Goal: Task Accomplishment & Management: Complete application form

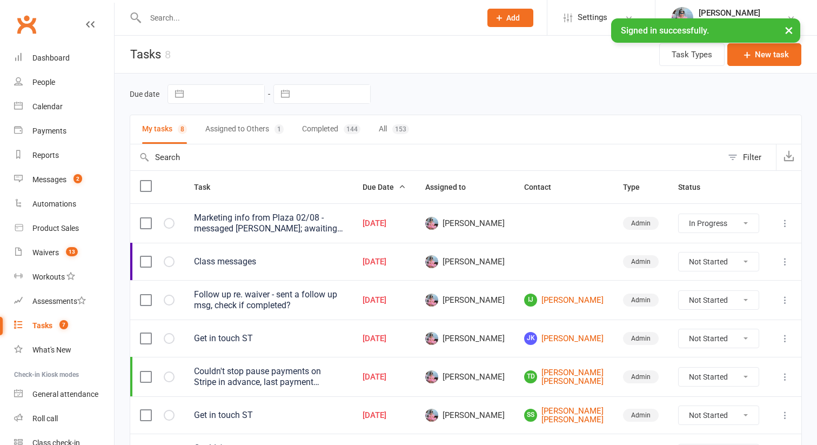
select select "started"
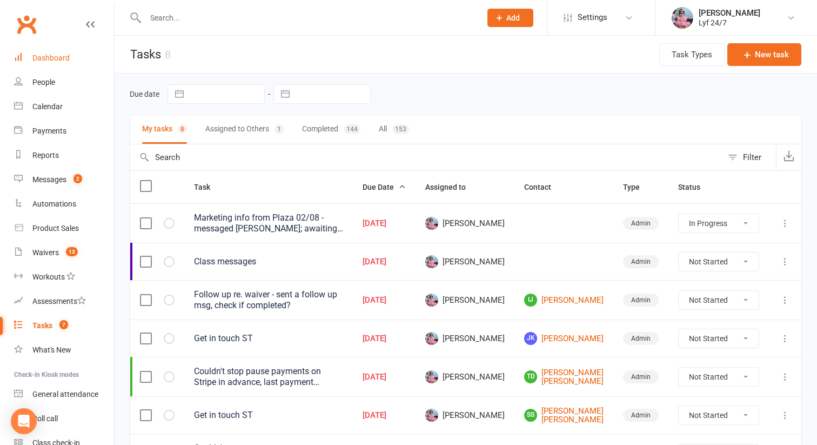
click at [61, 54] on div "Dashboard" at bounding box center [50, 57] width 37 height 9
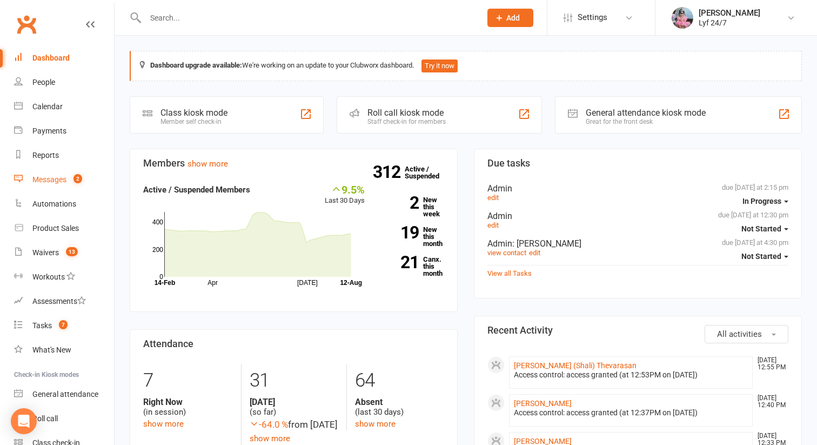
click at [79, 173] on link "Messages 2" at bounding box center [64, 179] width 100 height 24
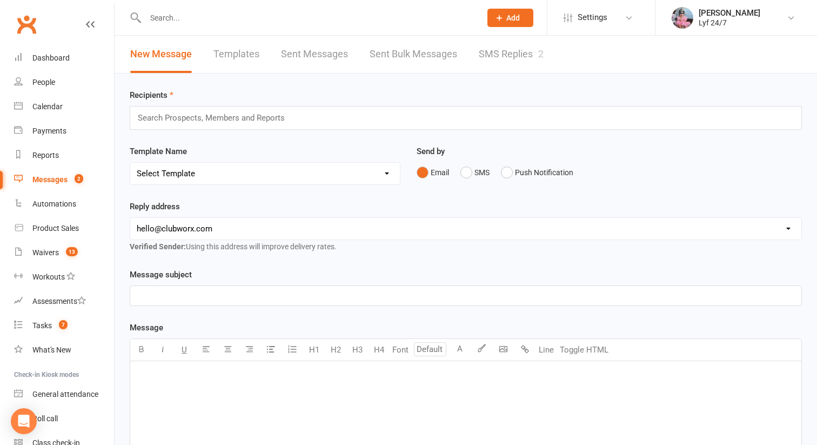
click at [454, 69] on link "Sent Bulk Messages" at bounding box center [414, 54] width 88 height 37
select select "50"
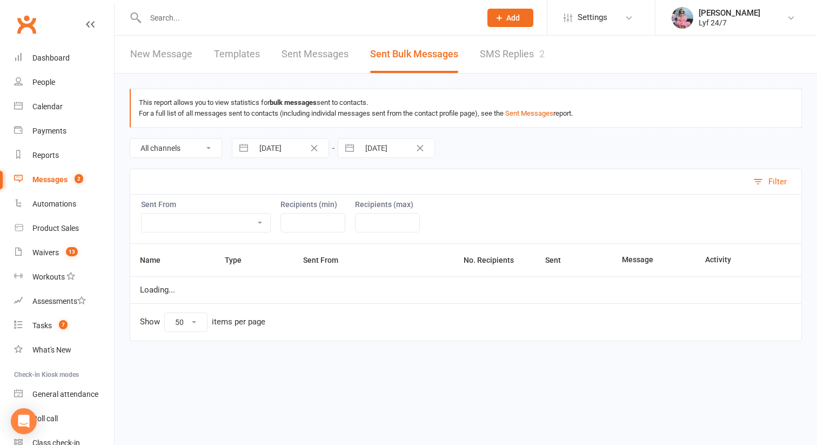
click at [485, 59] on link "SMS Replies 2" at bounding box center [512, 54] width 65 height 37
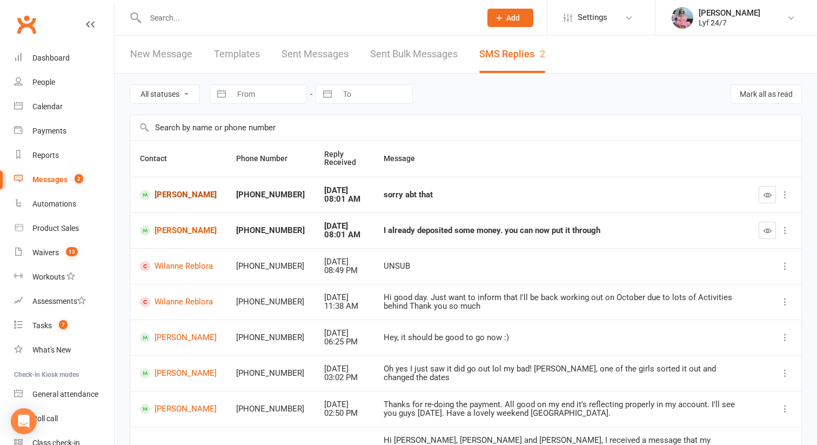
click at [174, 190] on link "[PERSON_NAME]" at bounding box center [178, 195] width 77 height 10
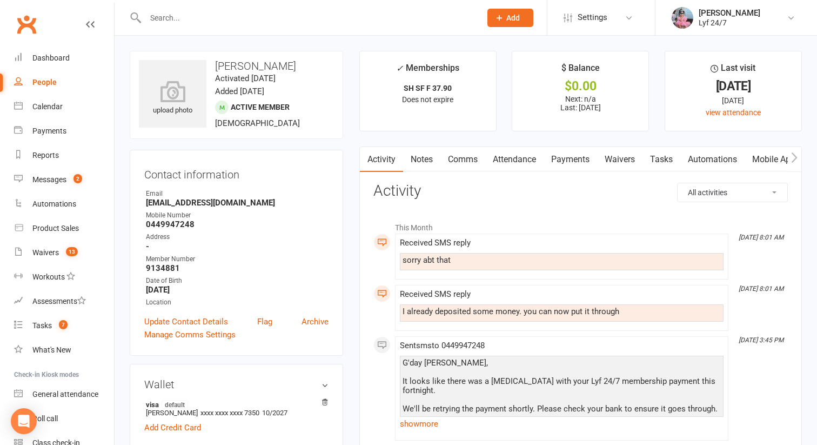
click at [465, 161] on link "Comms" at bounding box center [462, 159] width 45 height 25
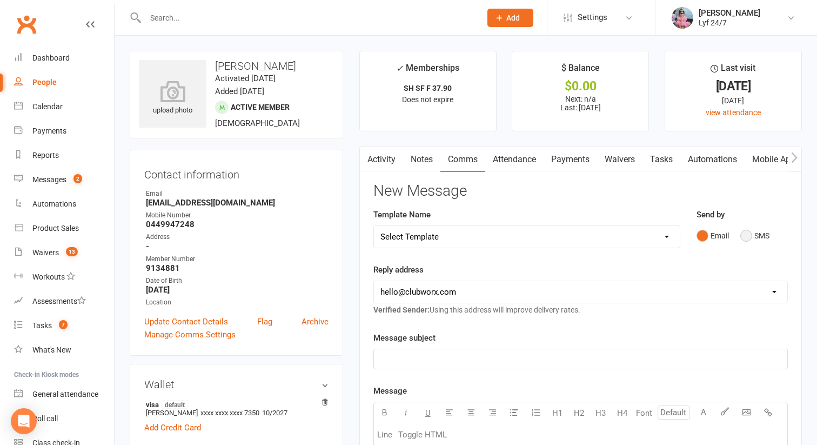
click at [769, 233] on button "SMS" at bounding box center [754, 235] width 29 height 21
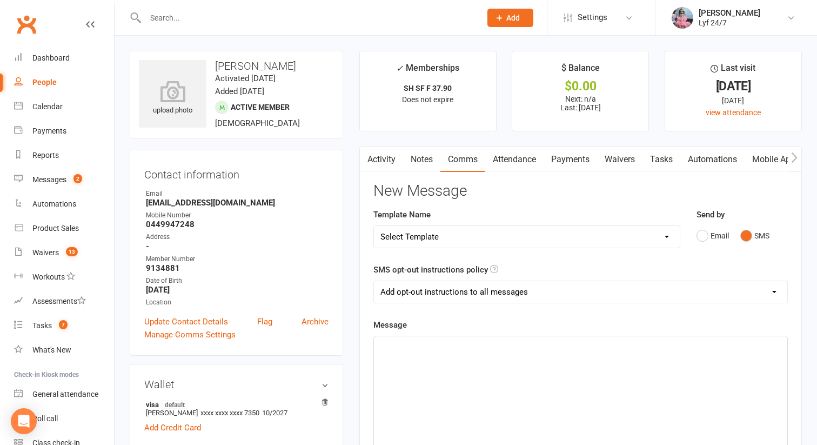
click at [533, 346] on p "﻿" at bounding box center [580, 345] width 400 height 13
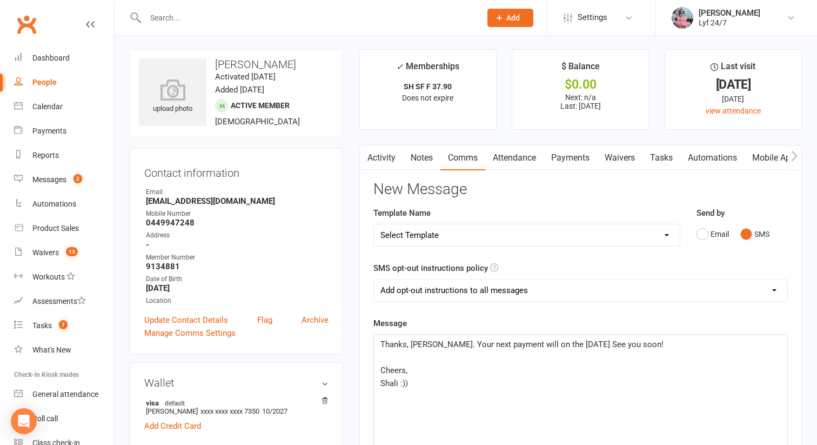
click at [666, 348] on p "Thanks, [PERSON_NAME]. Your next payment will on the [DATE] See you soon!" at bounding box center [580, 344] width 400 height 13
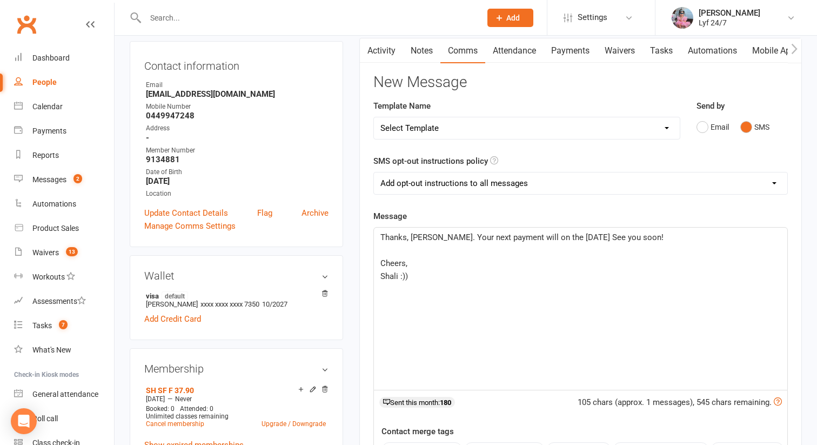
scroll to position [124, 0]
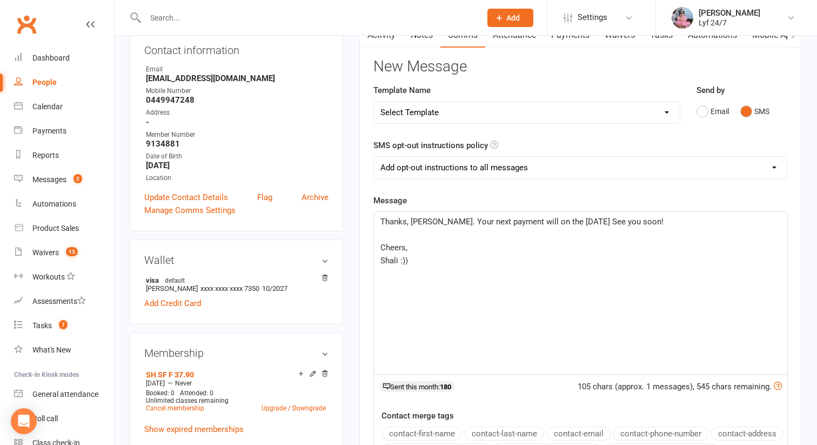
click at [629, 215] on p "Thanks, [PERSON_NAME]. Your next payment will on the [DATE] See you soon!" at bounding box center [580, 221] width 400 height 13
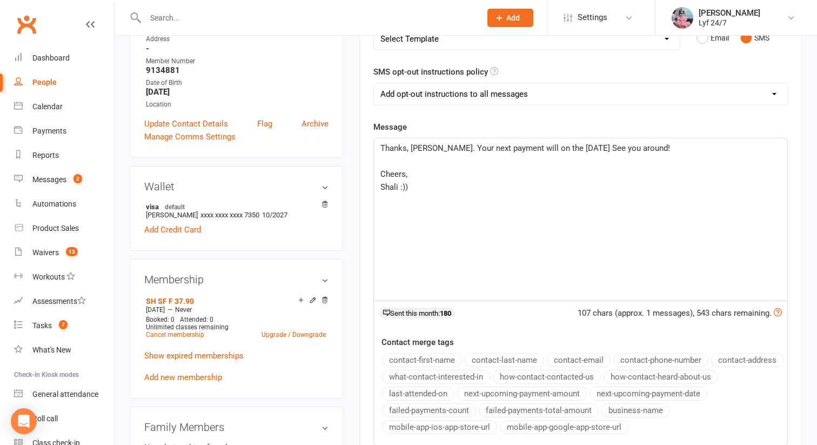
scroll to position [202, 0]
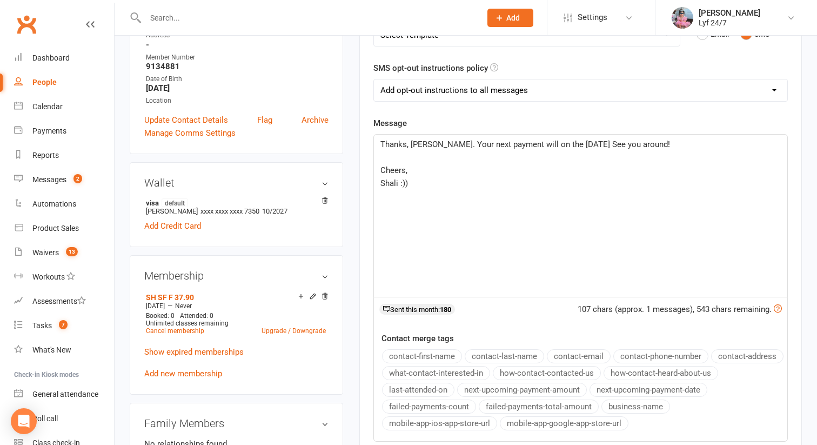
click at [428, 90] on select "Add opt-out instructions to all messages Add opt-out instructions for messages …" at bounding box center [580, 90] width 413 height 22
select select "2"
click at [374, 79] on select "Add opt-out instructions to all messages Add opt-out instructions for messages …" at bounding box center [580, 90] width 413 height 22
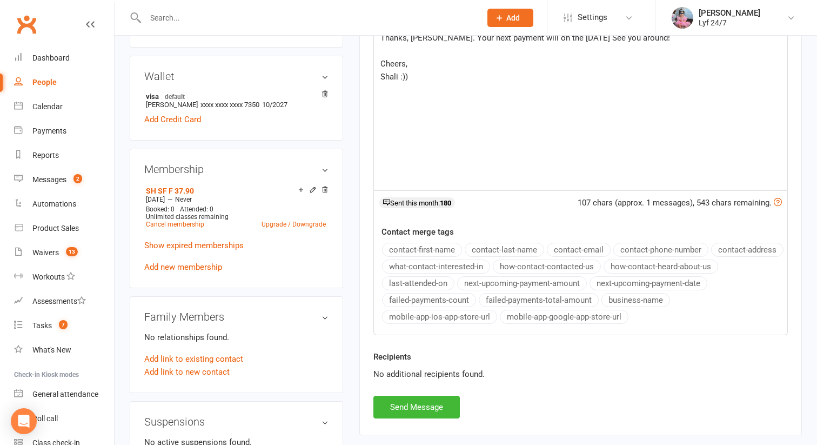
scroll to position [398, 0]
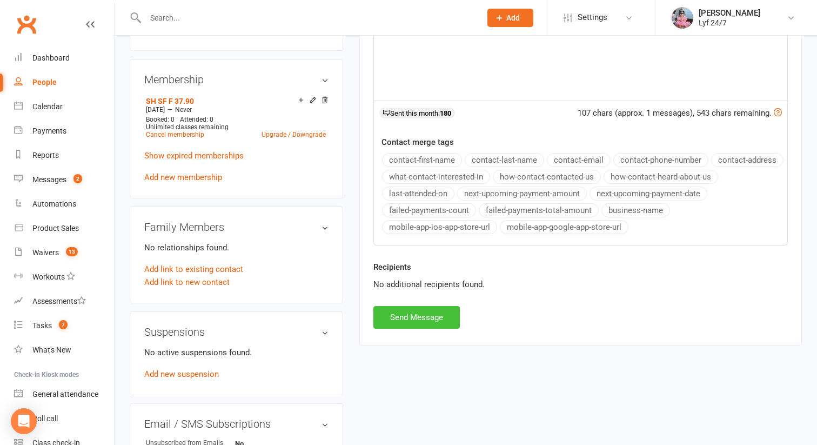
click at [400, 315] on button "Send Message" at bounding box center [416, 317] width 86 height 23
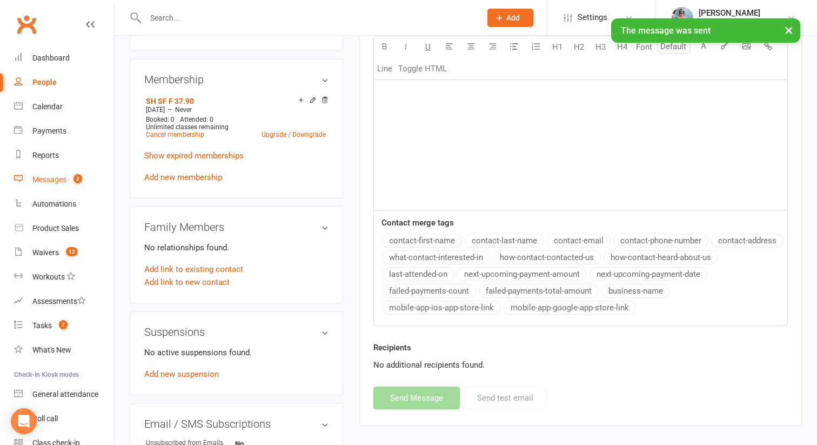
click at [71, 173] on link "Messages 2" at bounding box center [64, 179] width 100 height 24
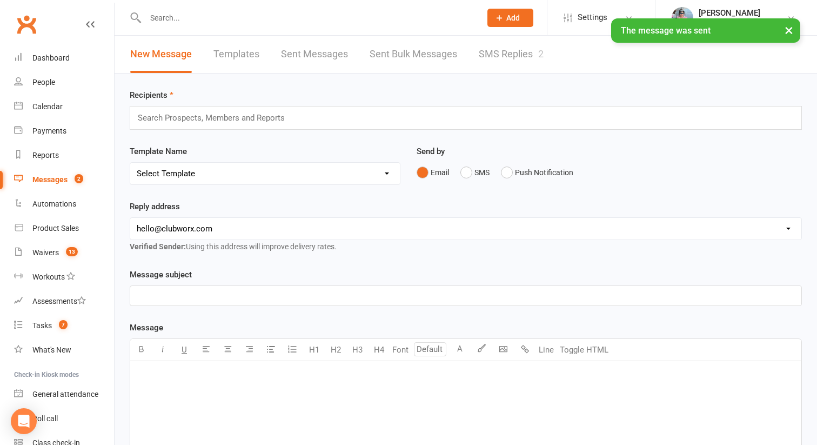
click at [496, 63] on link "SMS Replies 2" at bounding box center [511, 54] width 65 height 37
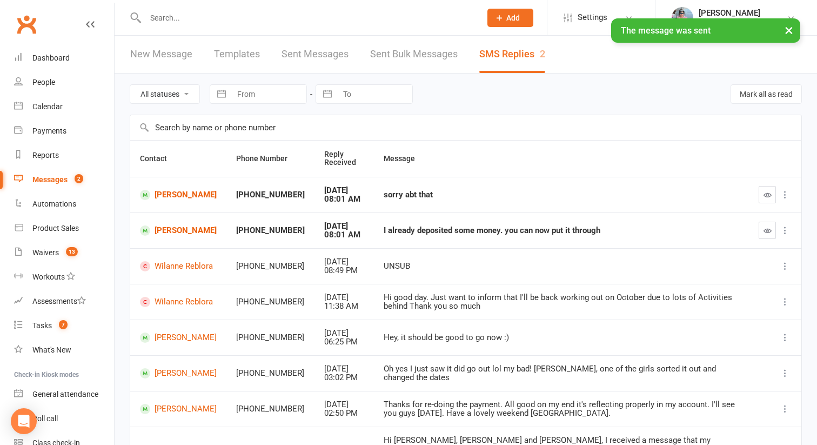
click at [770, 191] on icon "button" at bounding box center [767, 195] width 8 height 8
click at [765, 234] on button "button" at bounding box center [766, 229] width 17 height 17
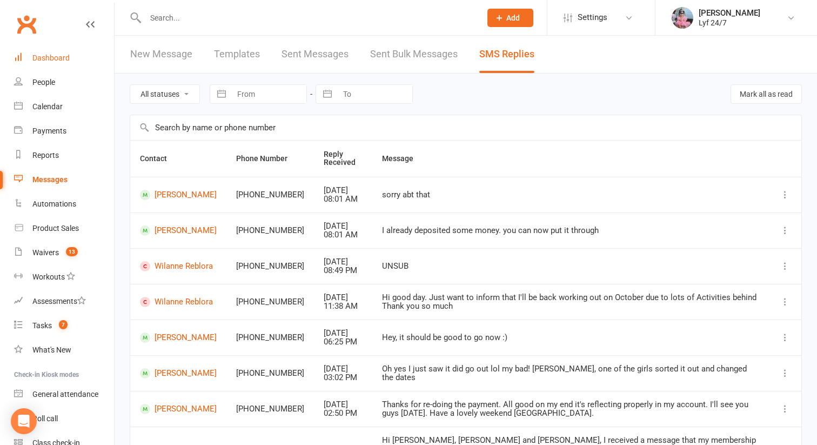
click at [60, 58] on div "Dashboard" at bounding box center [50, 57] width 37 height 9
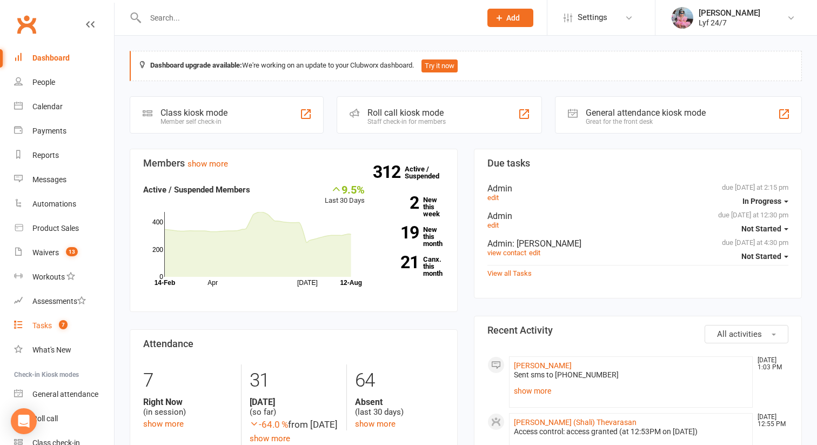
click at [51, 328] on div "Tasks" at bounding box center [41, 325] width 19 height 9
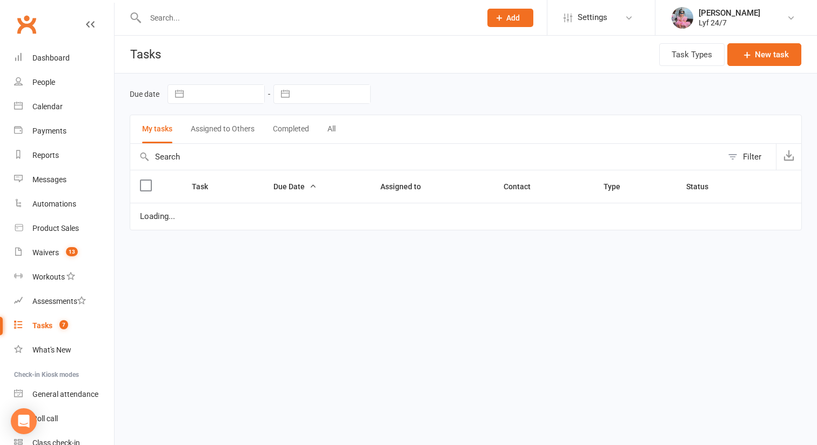
select select "started"
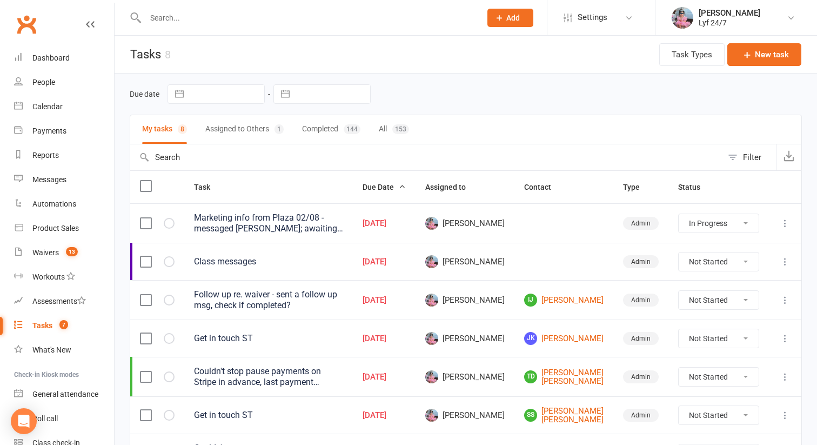
click at [333, 127] on button "Completed 144" at bounding box center [331, 129] width 58 height 29
select select "started"
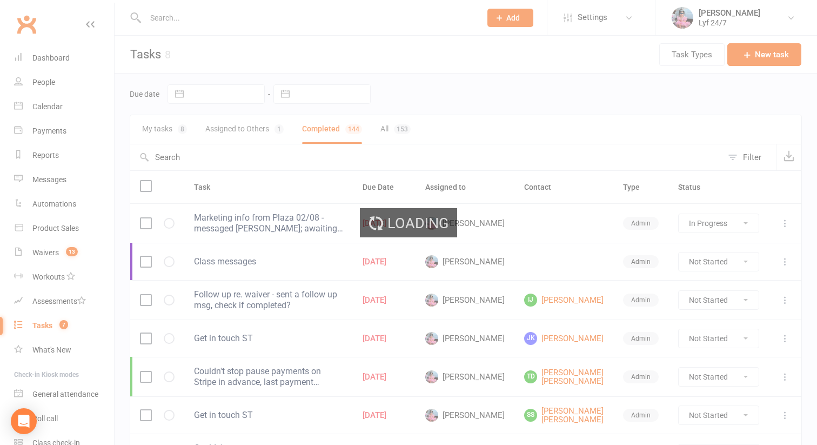
select select "started"
select select "finished"
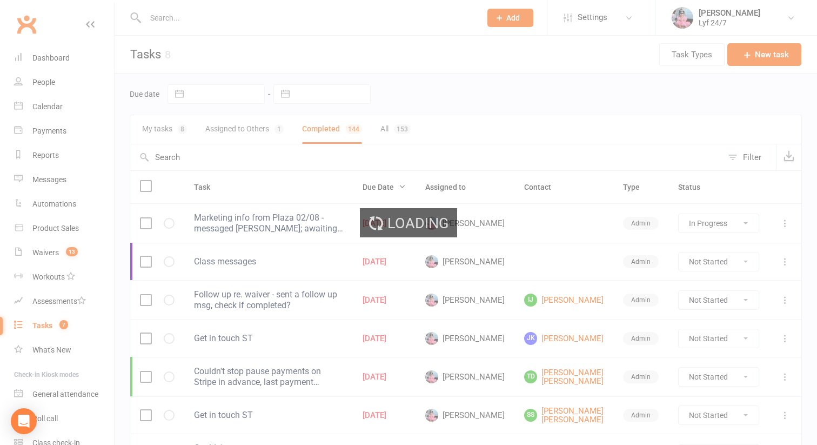
select select "finished"
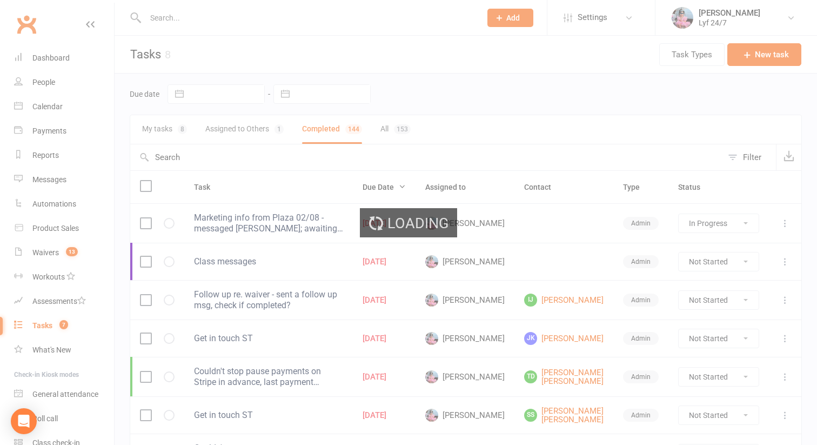
select select "finished"
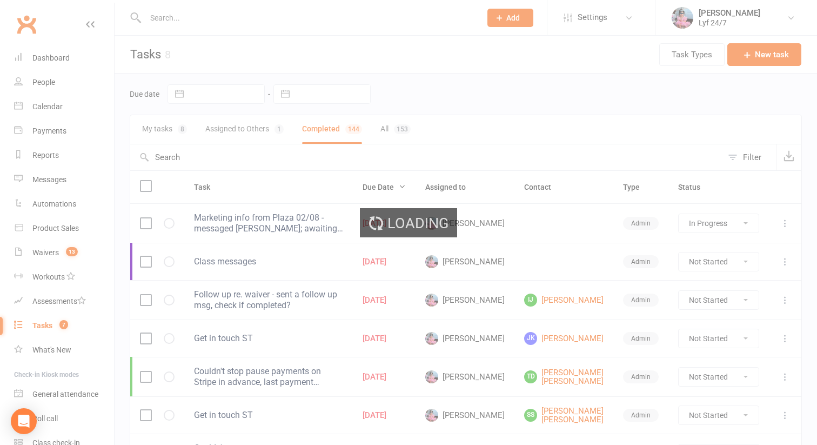
select select "finished"
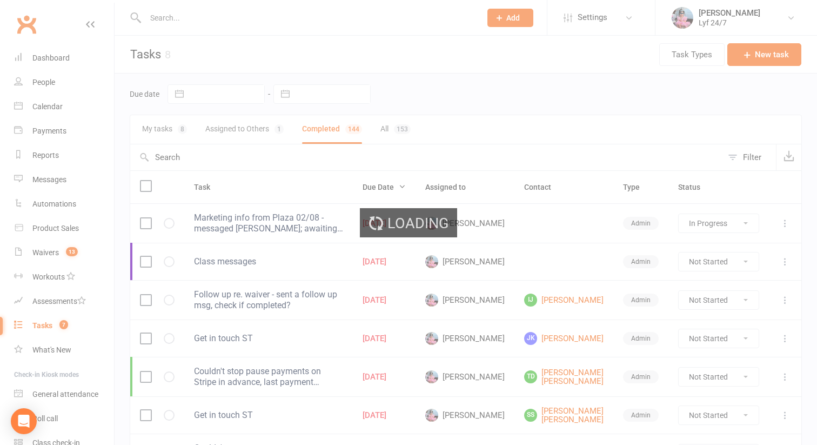
select select "finished"
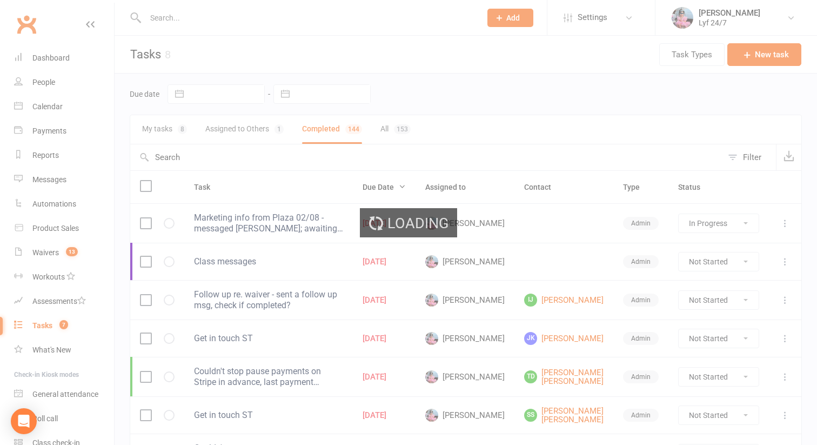
select select "finished"
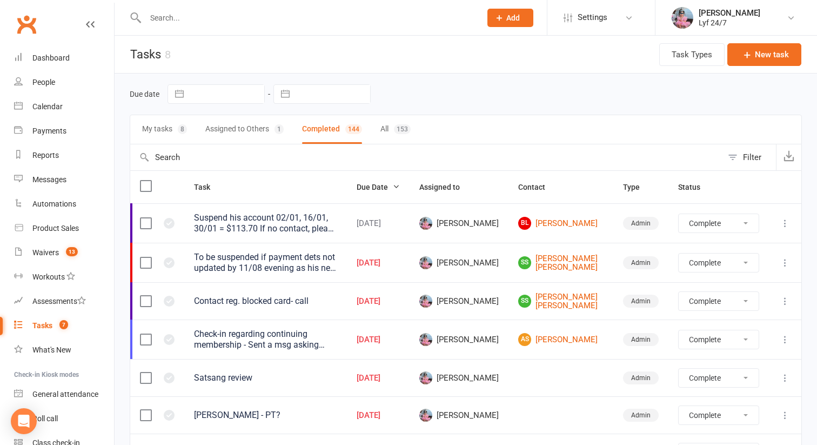
select select "finished"
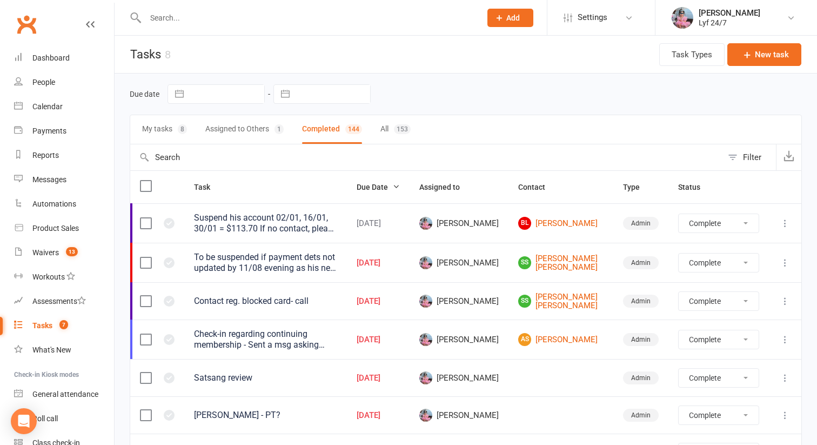
select select "finished"
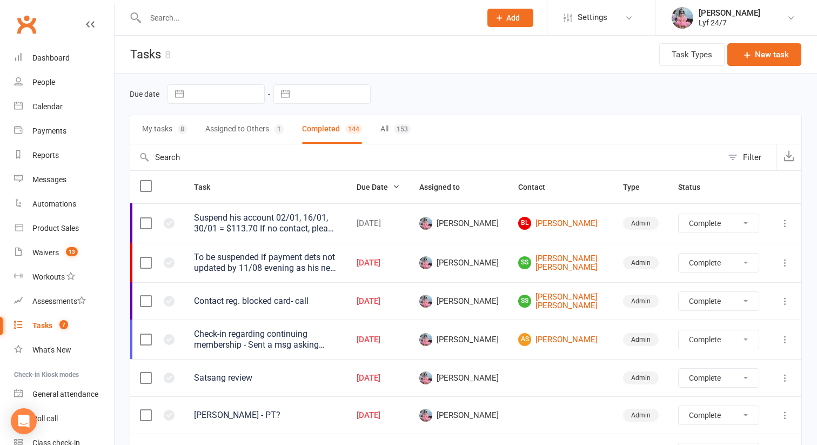
select select "finished"
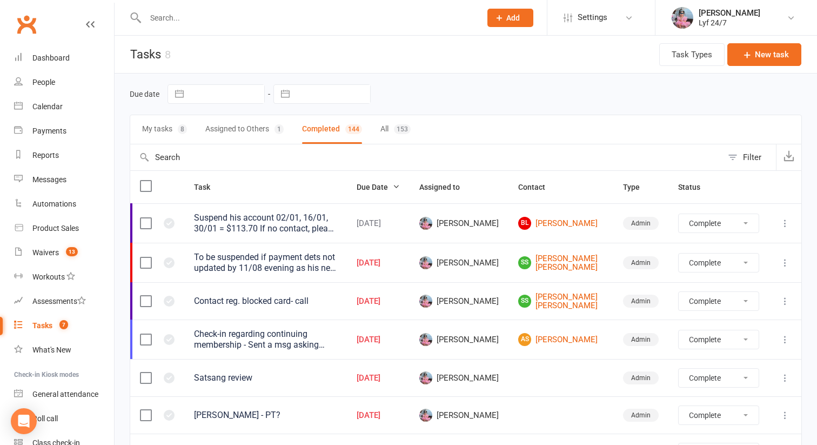
select select "finished"
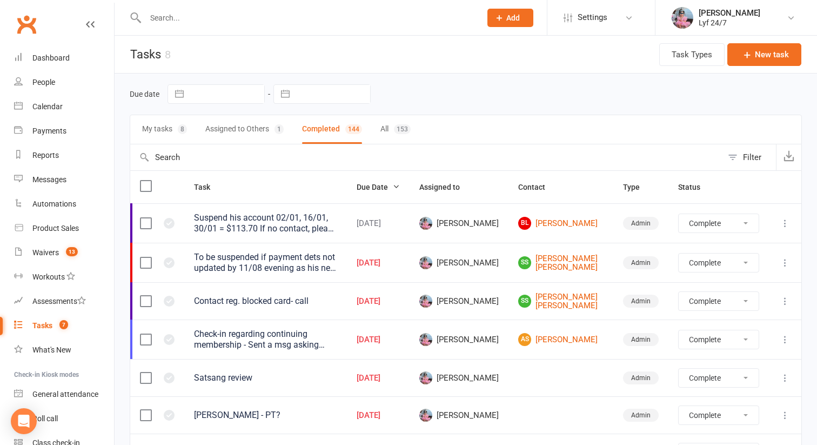
select select "finished"
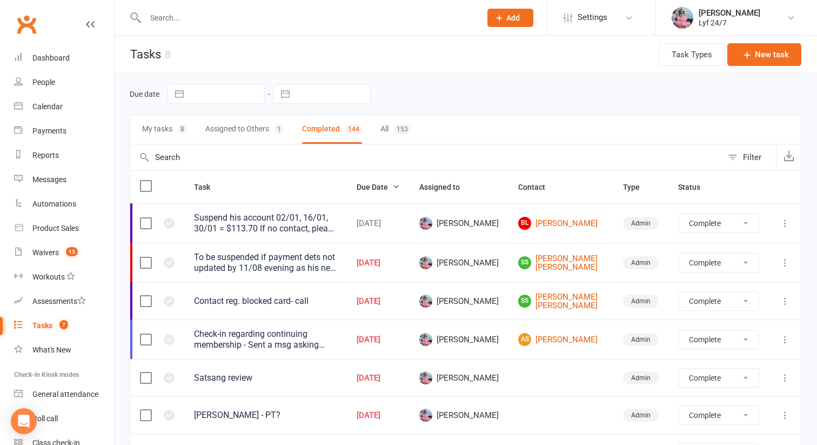
click at [178, 135] on button "My tasks 8" at bounding box center [164, 129] width 45 height 29
select select "finished"
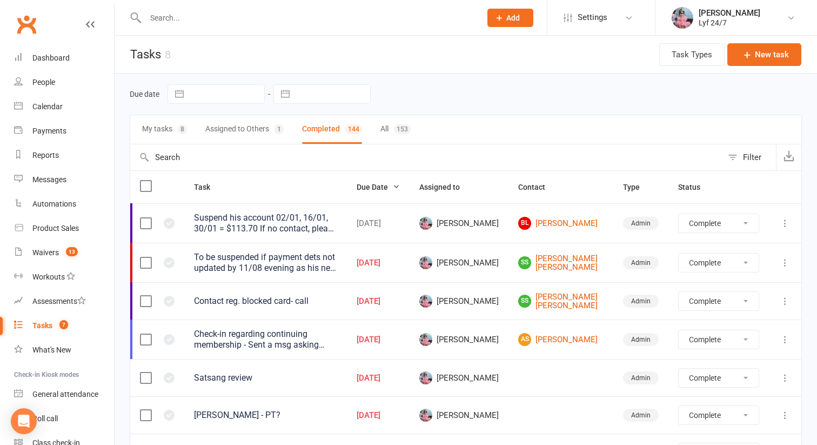
select select "finished"
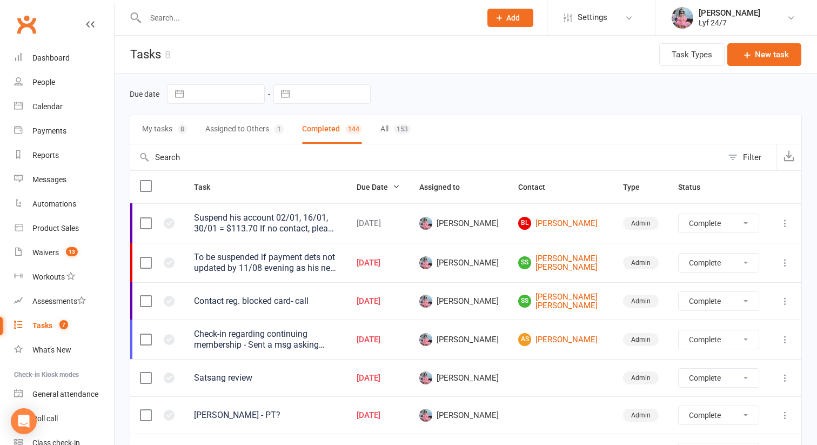
select select "finished"
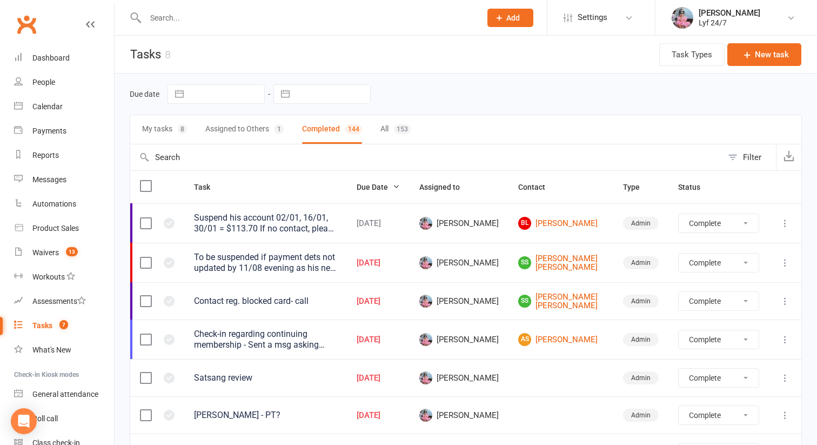
select select "finished"
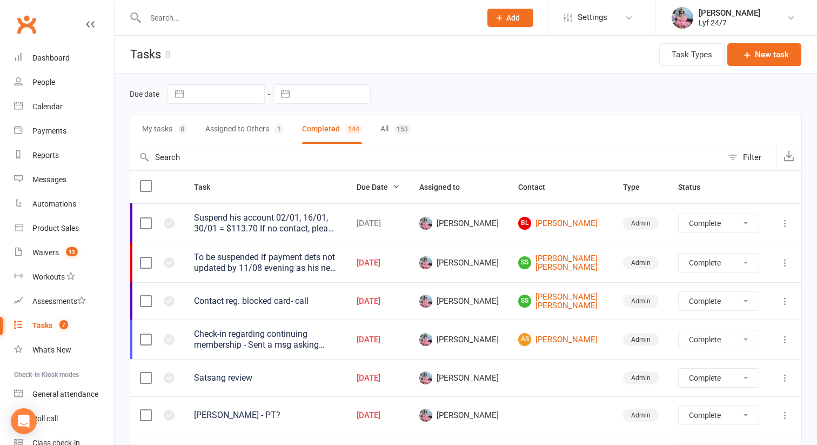
select select "finished"
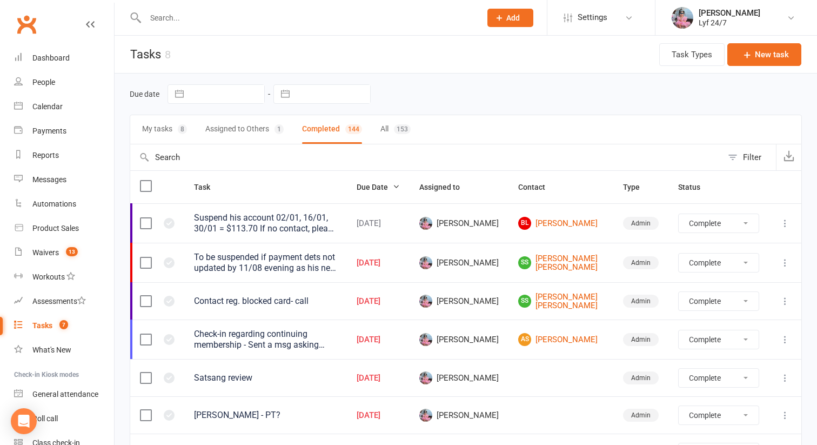
select select "finished"
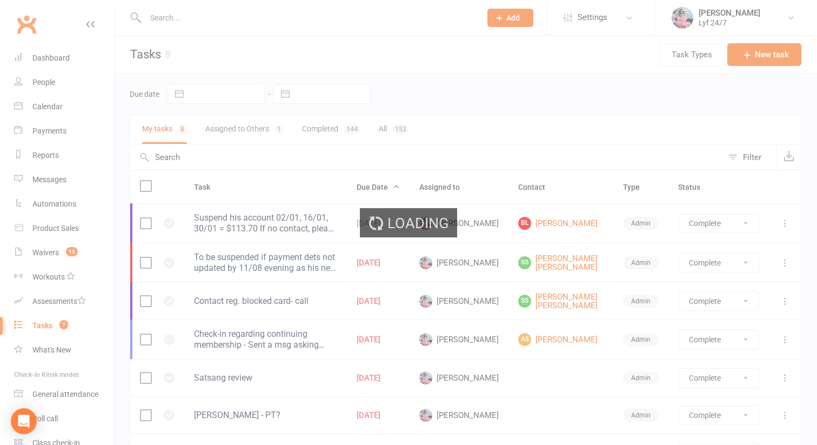
select select "started"
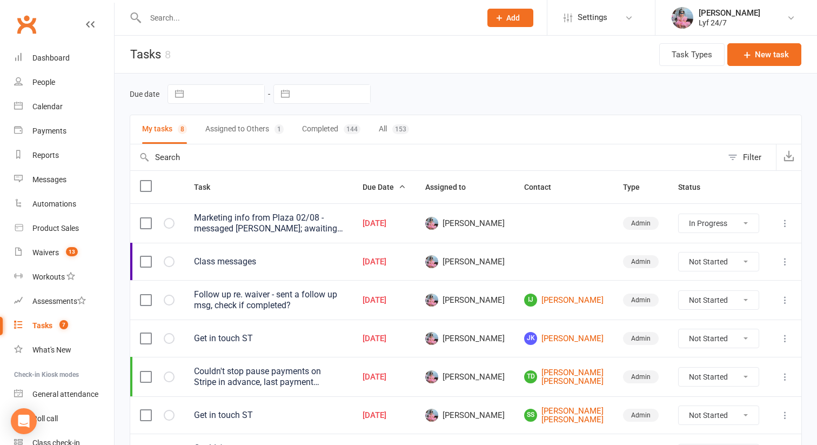
select select "started"
click at [203, 21] on input "text" at bounding box center [307, 17] width 331 height 15
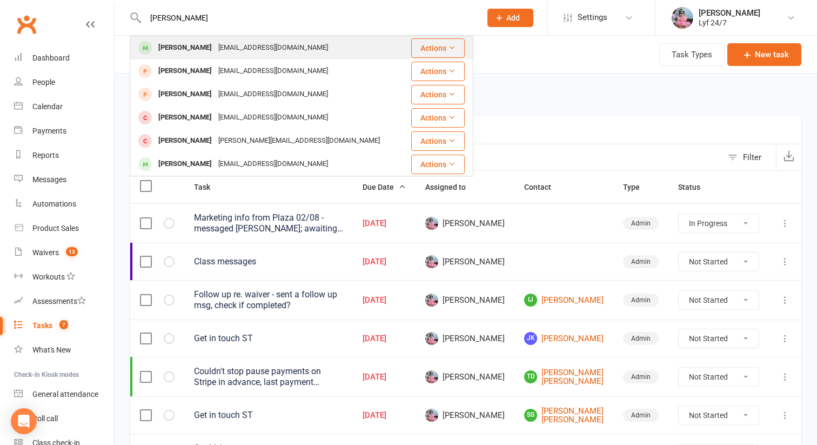
type input "[PERSON_NAME]"
click at [215, 50] on div "[EMAIL_ADDRESS][DOMAIN_NAME]" at bounding box center [273, 48] width 116 height 16
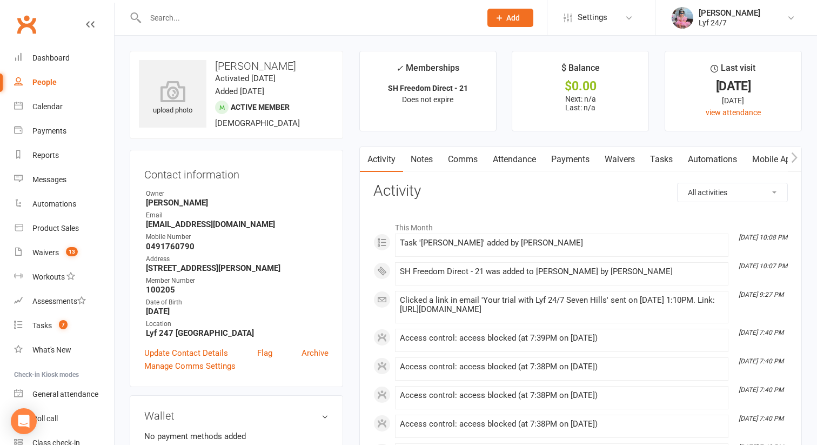
click at [409, 189] on h3 "Activity" at bounding box center [580, 191] width 414 height 17
click at [413, 186] on h3 "Activity" at bounding box center [580, 191] width 414 height 17
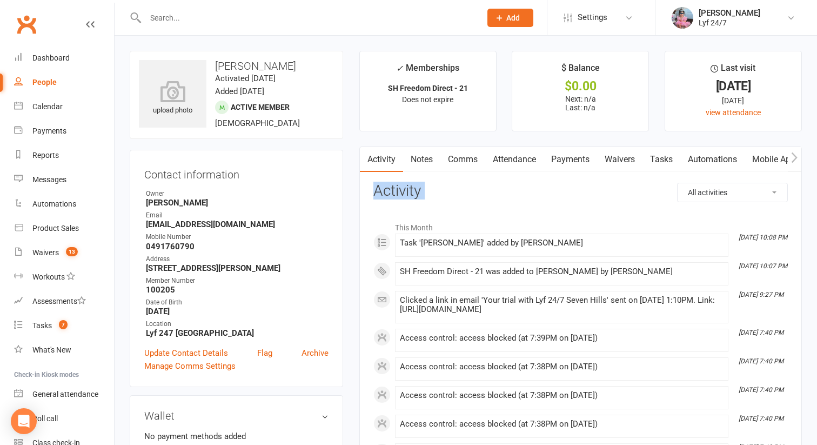
click at [413, 186] on h3 "Activity" at bounding box center [580, 191] width 414 height 17
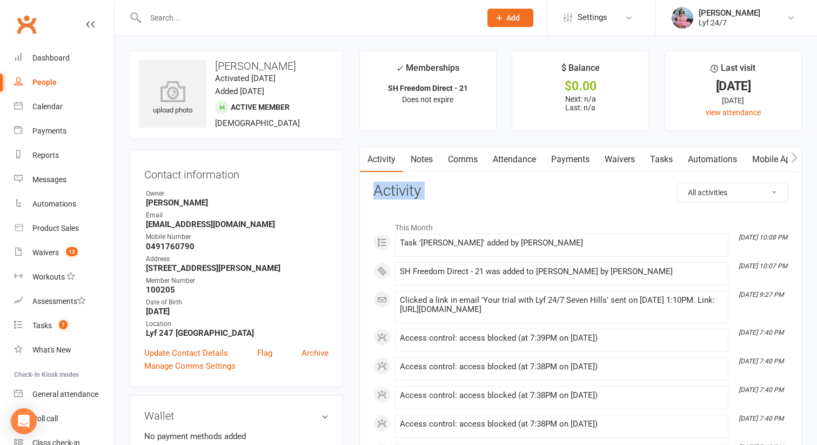
click at [413, 186] on h3 "Activity" at bounding box center [580, 191] width 414 height 17
click at [68, 54] on div "Dashboard" at bounding box center [50, 57] width 37 height 9
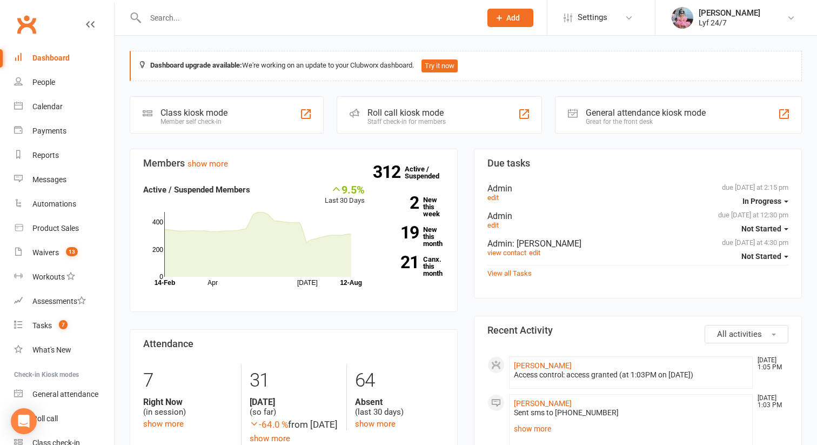
click at [225, 11] on input "text" at bounding box center [307, 17] width 331 height 15
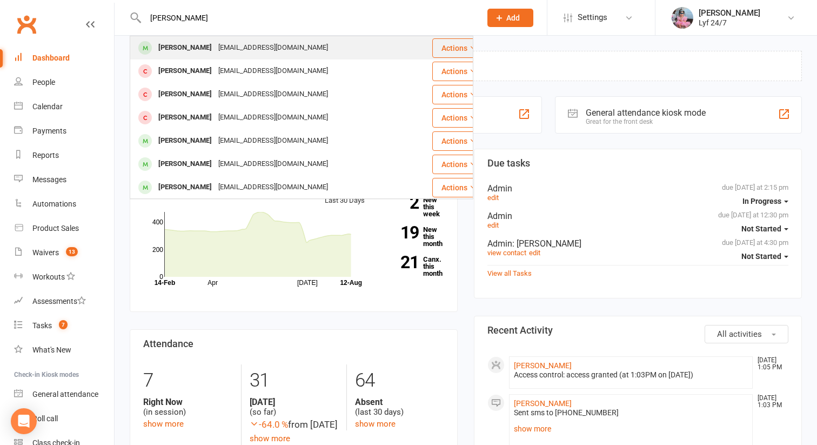
type input "[PERSON_NAME]"
click at [190, 50] on div "[PERSON_NAME]" at bounding box center [185, 48] width 60 height 16
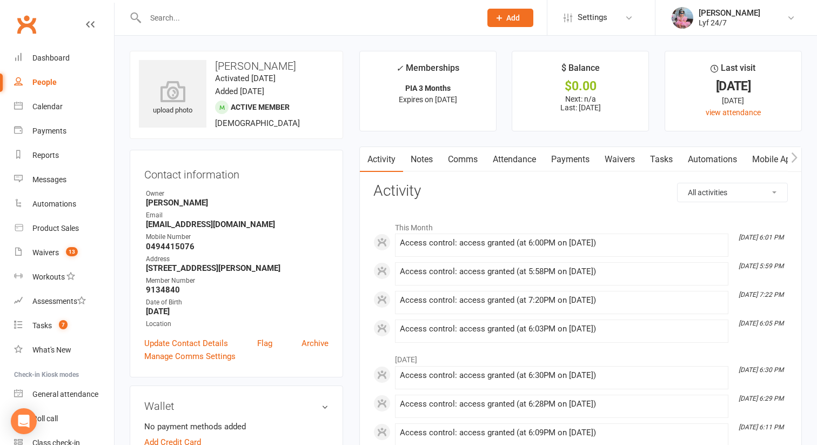
click at [182, 27] on div at bounding box center [302, 17] width 344 height 35
click at [174, 14] on input "text" at bounding box center [307, 17] width 331 height 15
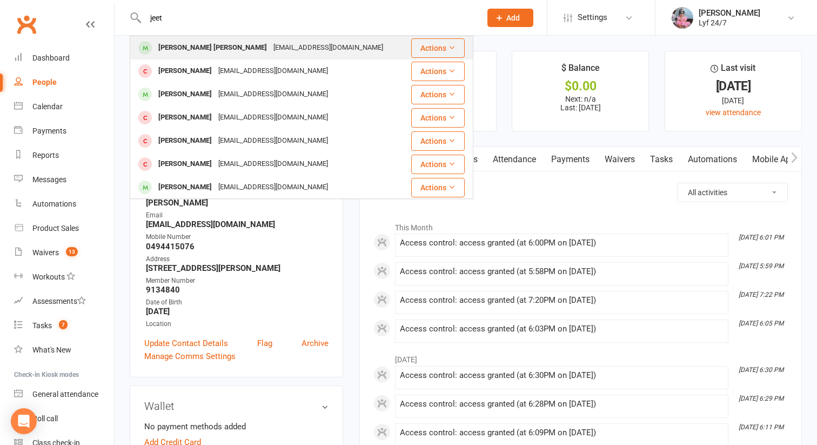
type input "jeet"
click at [183, 50] on div "[PERSON_NAME] [PERSON_NAME]" at bounding box center [212, 48] width 115 height 16
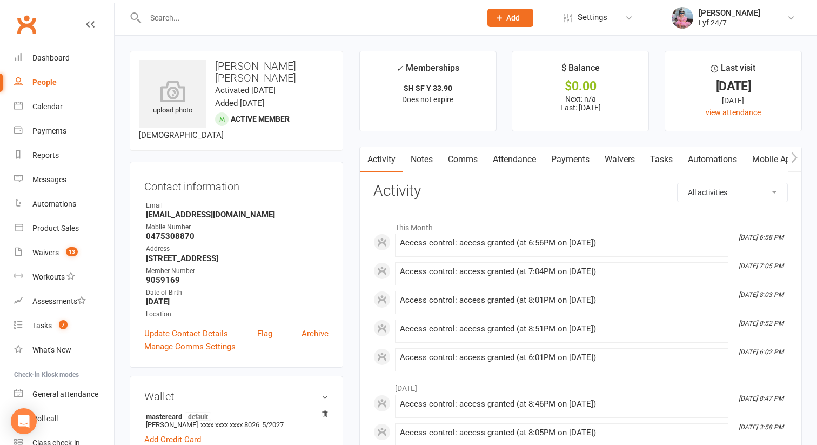
click at [192, 25] on input "text" at bounding box center [307, 17] width 331 height 15
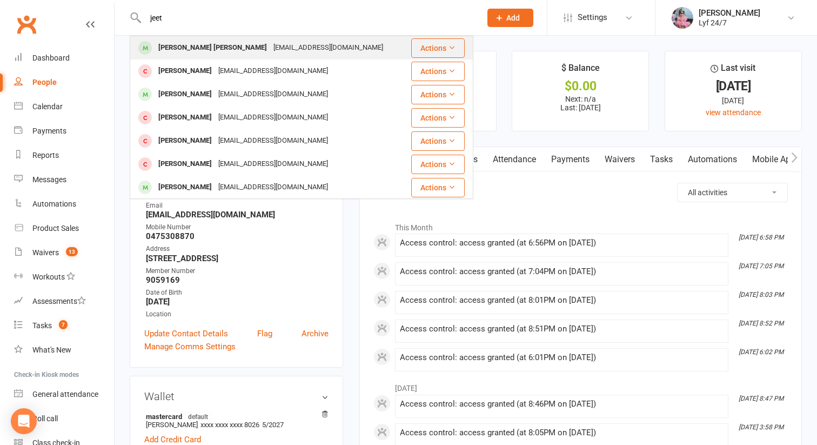
type input "jeet"
click at [221, 45] on div "[PERSON_NAME] [PERSON_NAME]" at bounding box center [212, 48] width 115 height 16
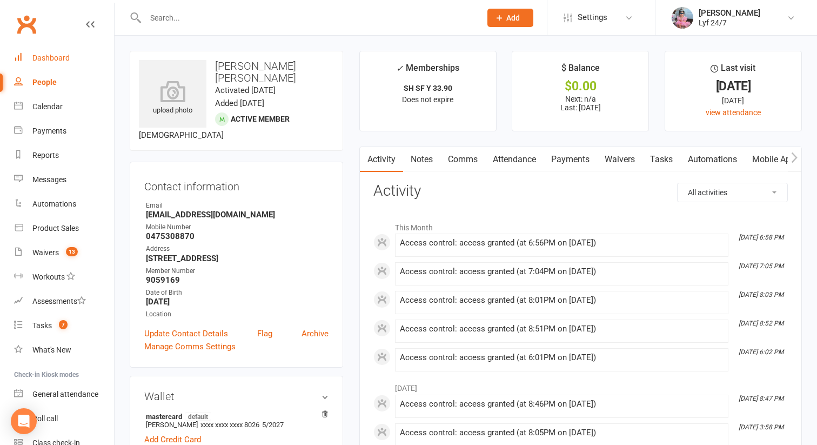
click at [31, 63] on link "Dashboard" at bounding box center [64, 58] width 100 height 24
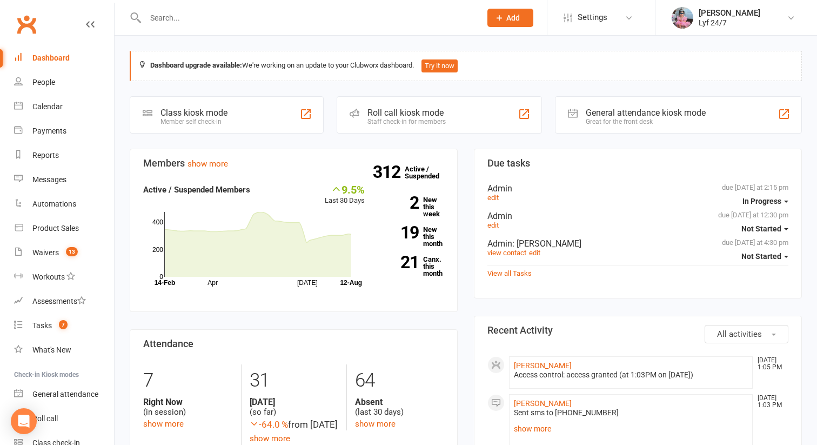
click at [515, 16] on span "Add" at bounding box center [513, 18] width 14 height 9
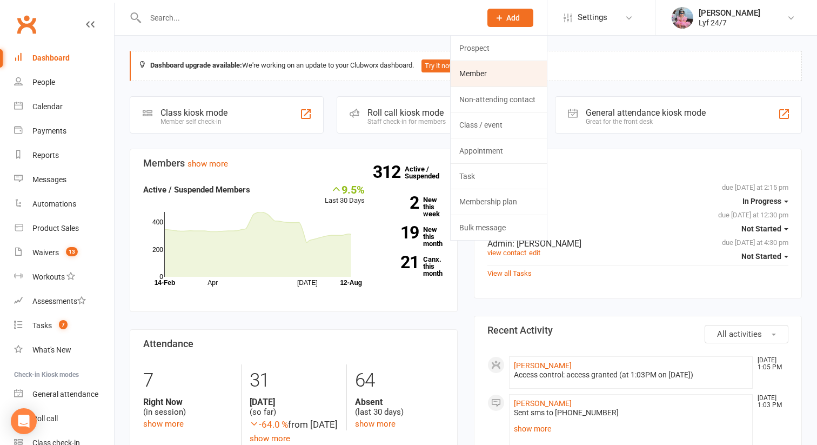
click at [491, 69] on link "Member" at bounding box center [499, 73] width 96 height 25
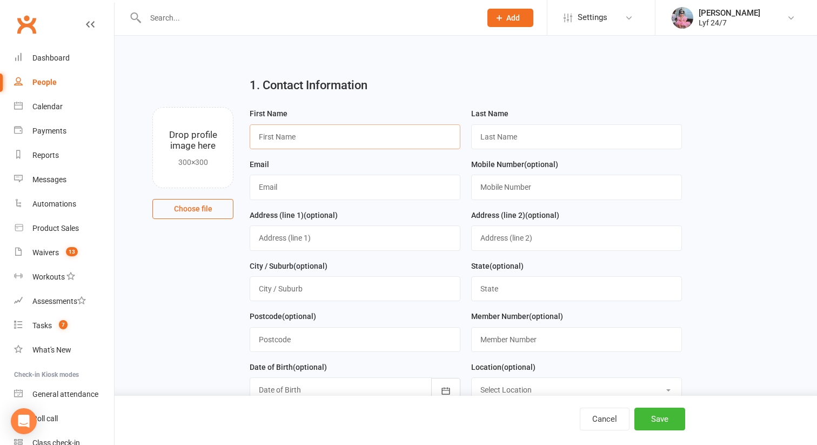
click at [269, 128] on input "text" at bounding box center [355, 136] width 211 height 25
paste input "Pankaj K C"
drag, startPoint x: 282, startPoint y: 135, endPoint x: 318, endPoint y: 135, distance: 35.7
click at [318, 135] on input "Pankaj K C" at bounding box center [355, 136] width 211 height 25
type input "Pankaj"
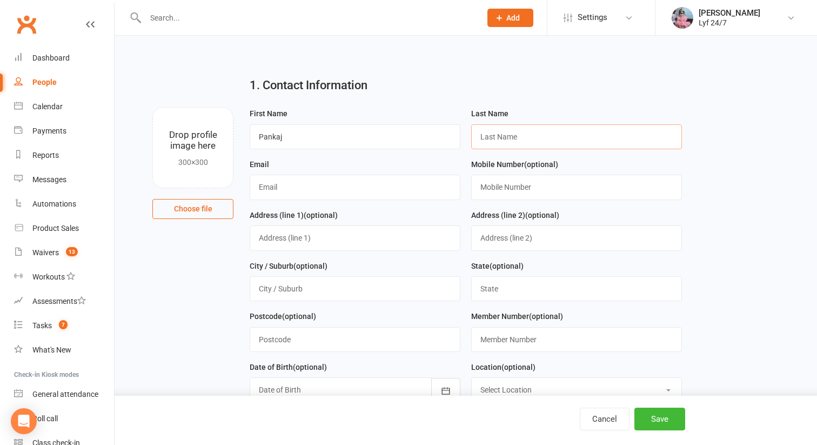
click at [509, 126] on input "text" at bounding box center [576, 136] width 211 height 25
paste input "K C"
type input "K C"
click at [485, 188] on input "text" at bounding box center [576, 186] width 211 height 25
paste input "0416059525"
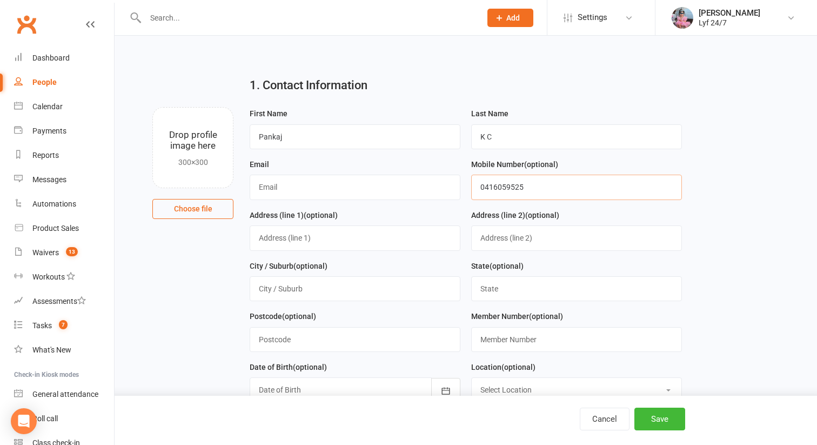
type input "0416059525"
click at [317, 189] on input "text" at bounding box center [355, 186] width 211 height 25
paste input "[EMAIL_ADDRESS][DOMAIN_NAME]"
type input "[EMAIL_ADDRESS][DOMAIN_NAME]"
click at [281, 227] on input "text" at bounding box center [355, 237] width 211 height 25
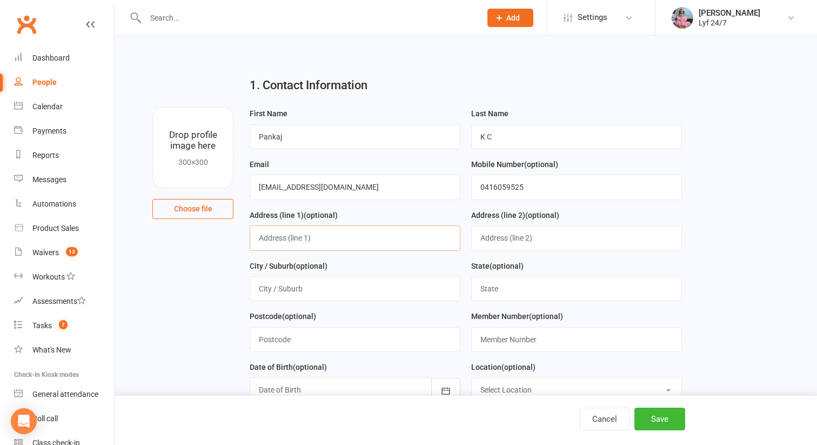
paste input "[STREET_ADDRESS][PERSON_NAME]"
type input "[STREET_ADDRESS][PERSON_NAME]"
click at [279, 282] on input "text" at bounding box center [355, 288] width 211 height 25
type input "[GEOGRAPHIC_DATA]"
click at [506, 297] on input "text" at bounding box center [576, 288] width 211 height 25
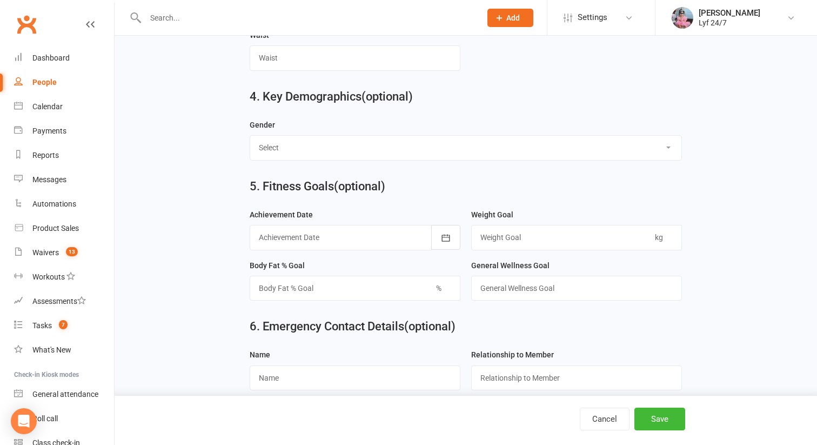
scroll to position [788, 0]
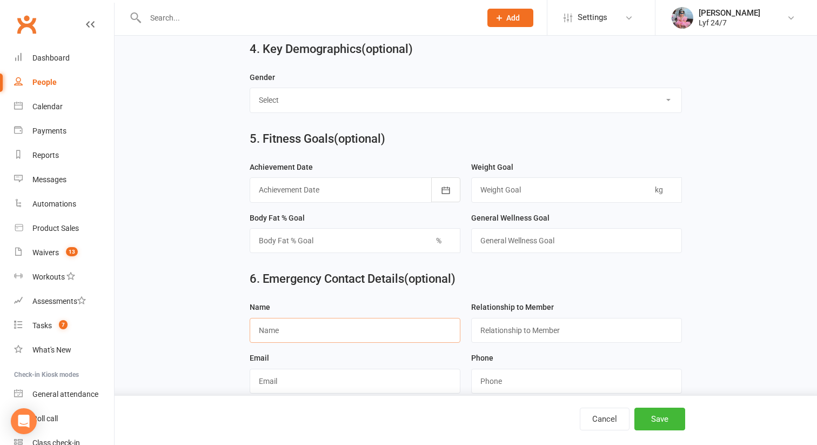
click at [324, 326] on input "text" at bounding box center [355, 330] width 211 height 25
paste input "[PERSON_NAME]"
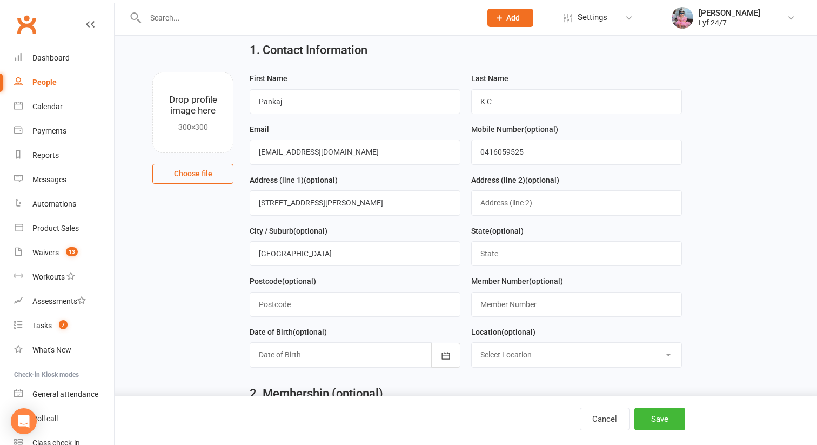
scroll to position [98, 0]
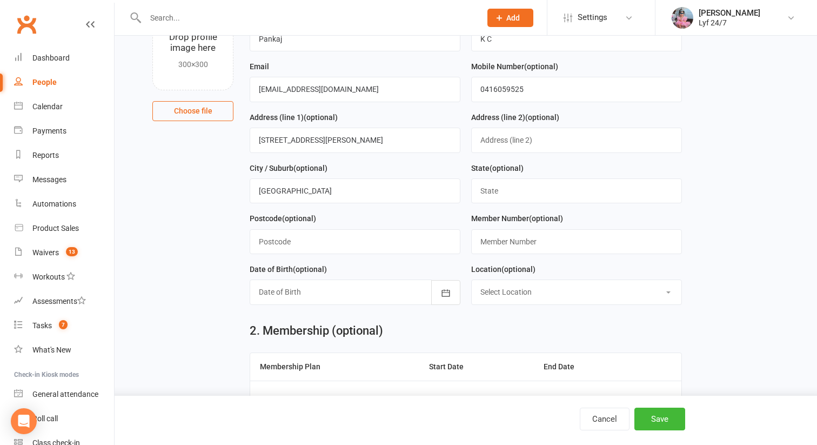
type input "[PERSON_NAME]"
click at [485, 190] on input "text" at bounding box center [576, 190] width 211 height 25
type input "[GEOGRAPHIC_DATA]"
click at [410, 240] on input "text" at bounding box center [355, 241] width 211 height 25
type input "2147"
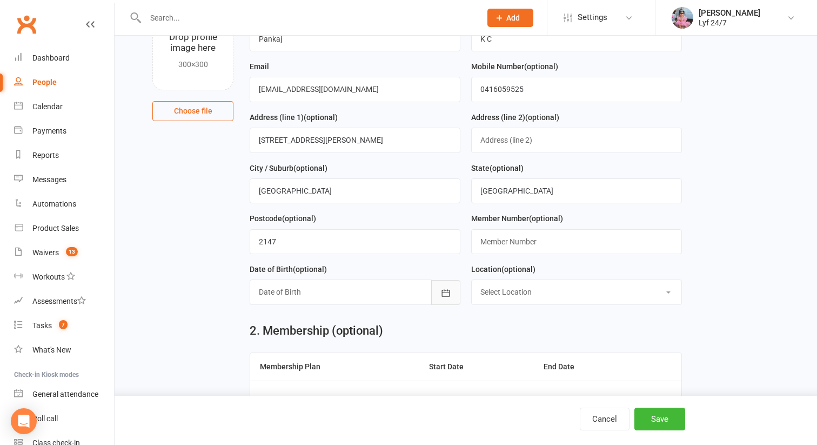
click at [444, 292] on icon "button" at bounding box center [445, 292] width 11 height 11
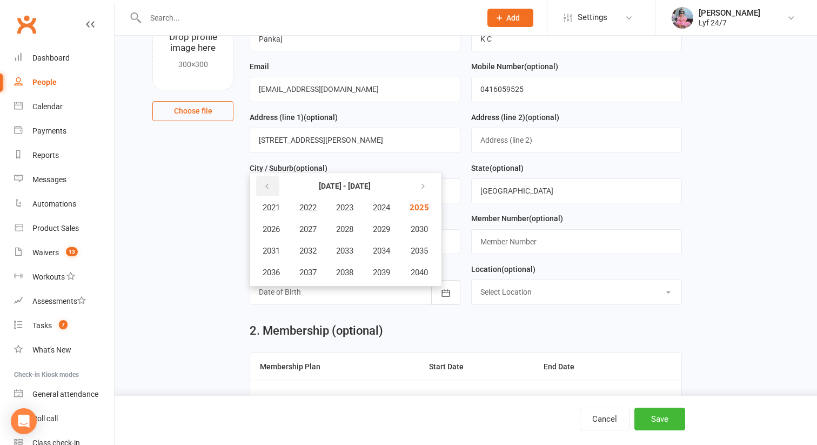
click at [271, 194] on button "button" at bounding box center [267, 185] width 23 height 19
click at [359, 248] on button "1993" at bounding box center [345, 250] width 36 height 21
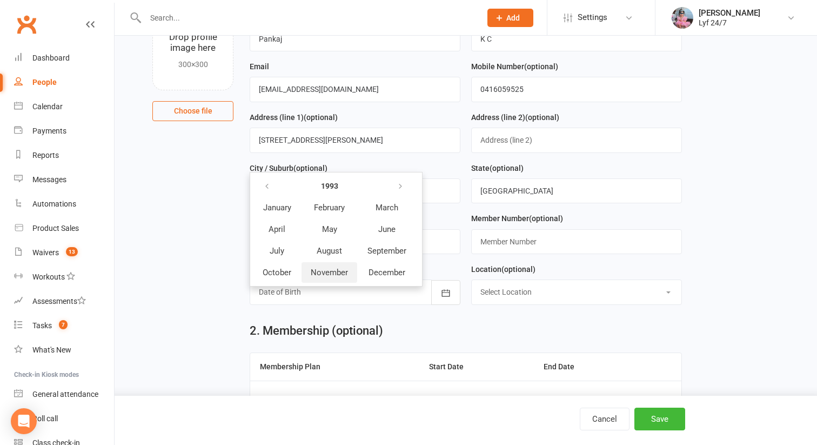
click at [334, 268] on button "November" at bounding box center [329, 272] width 56 height 21
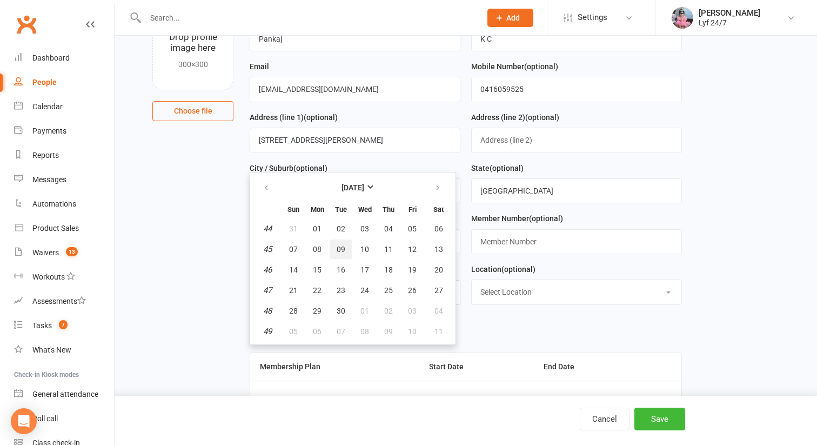
click at [342, 253] on span "09" at bounding box center [341, 249] width 9 height 9
type input "[DATE]"
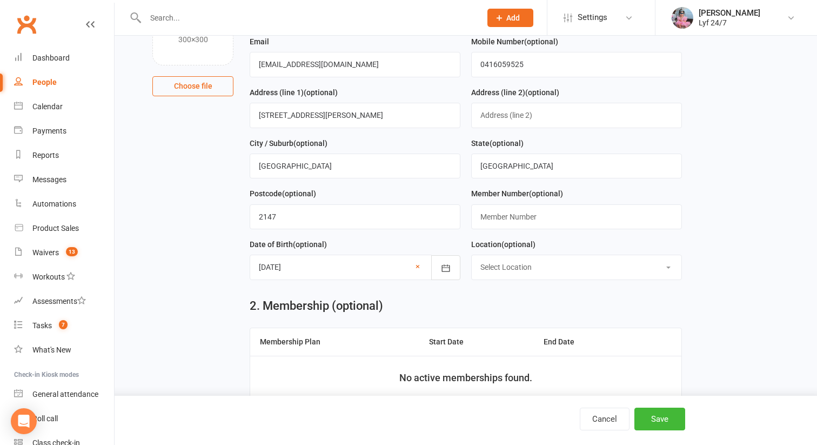
scroll to position [147, 0]
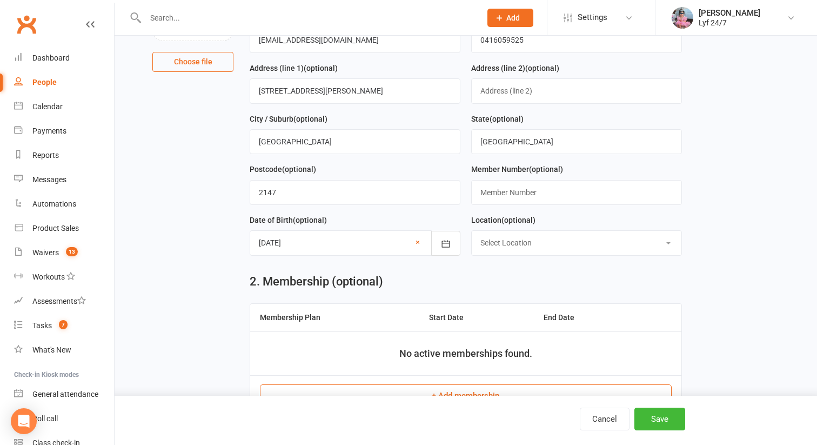
click at [489, 254] on select "Select Location [GEOGRAPHIC_DATA] 24/7 Kogarah Lyf [GEOGRAPHIC_DATA]" at bounding box center [577, 243] width 210 height 24
select select "1"
click at [472, 232] on select "Select Location [GEOGRAPHIC_DATA] 24/7 Kogarah Lyf [GEOGRAPHIC_DATA]" at bounding box center [577, 243] width 210 height 24
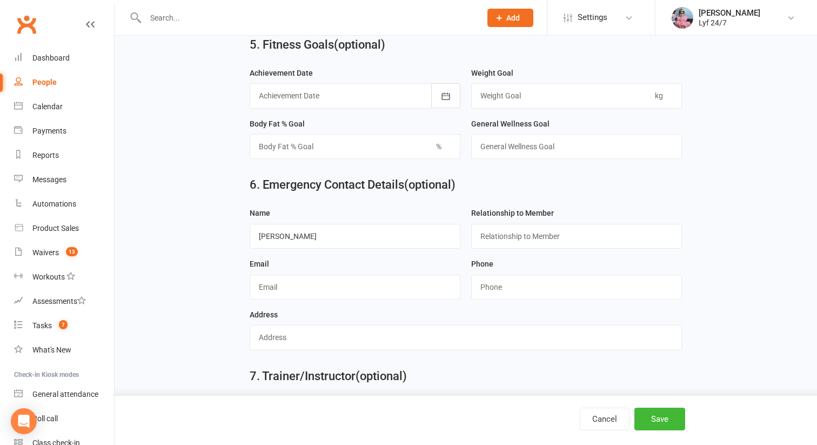
scroll to position [950, 0]
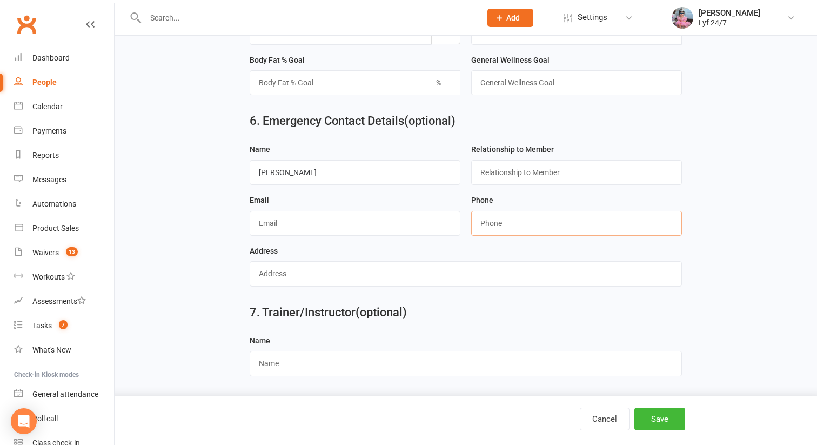
click at [494, 218] on input "string" at bounding box center [576, 223] width 211 height 25
paste input "0452249916"
type input "0452249916"
click at [639, 417] on button "Save" at bounding box center [659, 418] width 51 height 23
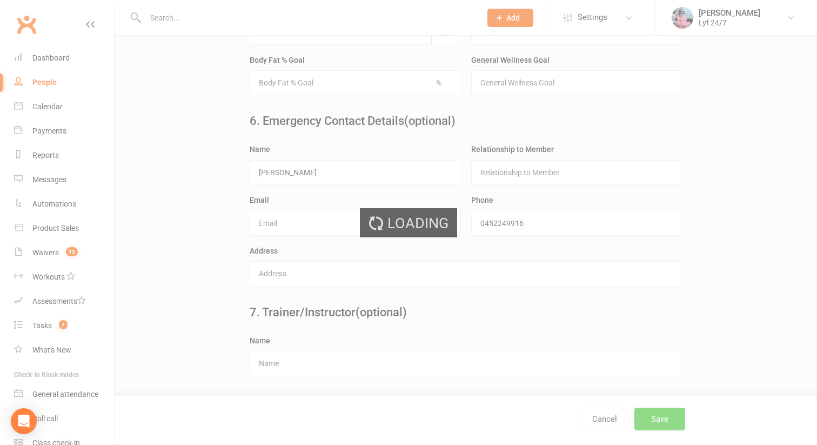
scroll to position [0, 0]
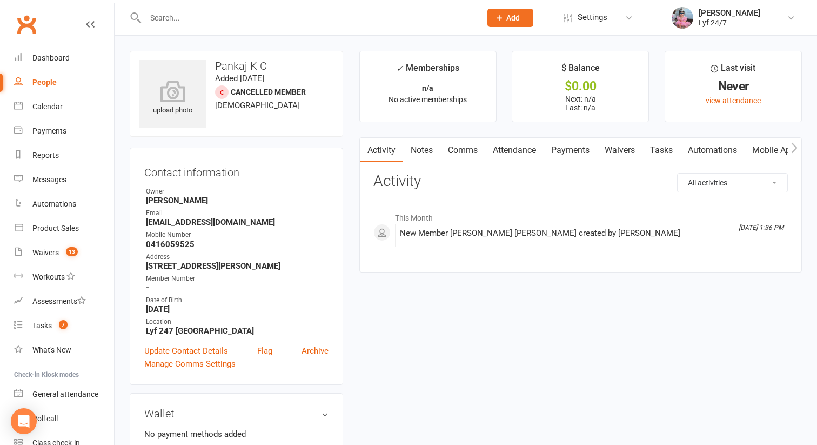
click at [227, 14] on input "text" at bounding box center [307, 17] width 331 height 15
type input "q"
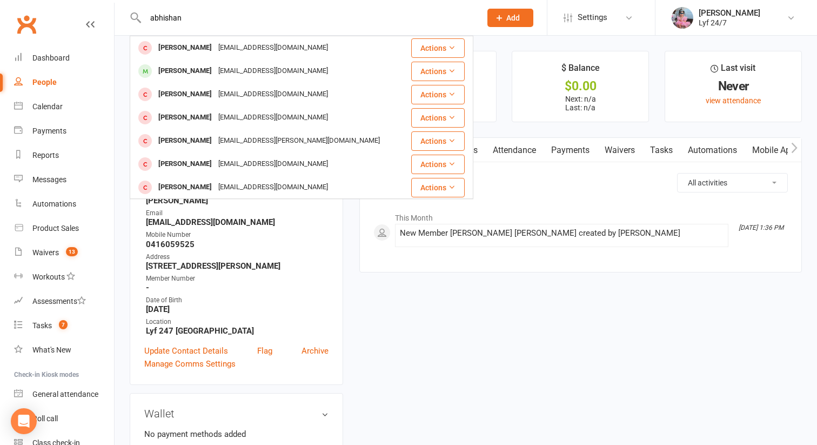
click at [227, 26] on div "[PERSON_NAME] [EMAIL_ADDRESS][DOMAIN_NAME] Actions [PERSON_NAME] [EMAIL_ADDRESS…" at bounding box center [302, 17] width 344 height 35
click at [202, 17] on input "abhishan" at bounding box center [307, 17] width 331 height 15
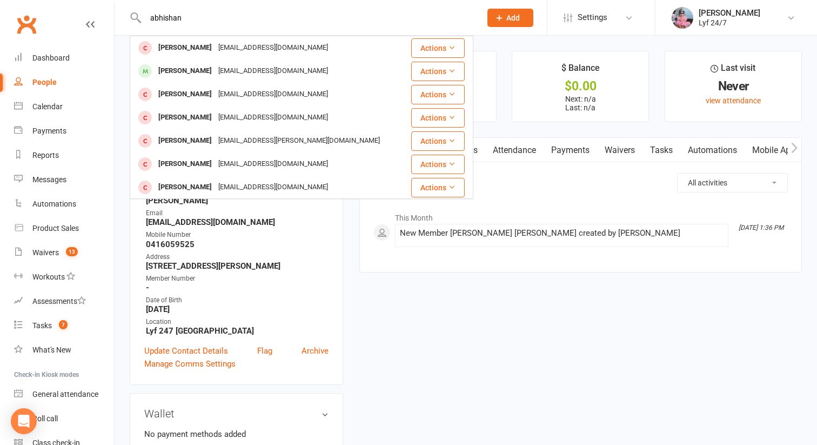
click at [202, 17] on input "abhishan" at bounding box center [307, 17] width 331 height 15
paste input "[PERSON_NAME]"
type input "[PERSON_NAME]"
click at [512, 25] on button "Add" at bounding box center [510, 18] width 46 height 18
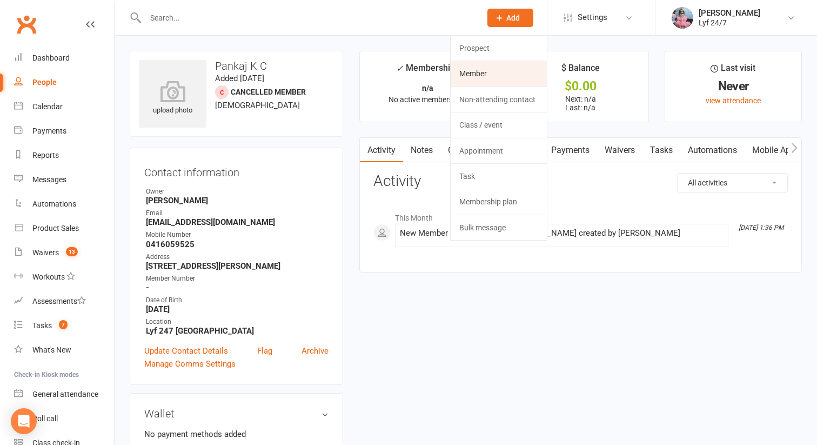
click at [492, 75] on link "Member" at bounding box center [499, 73] width 96 height 25
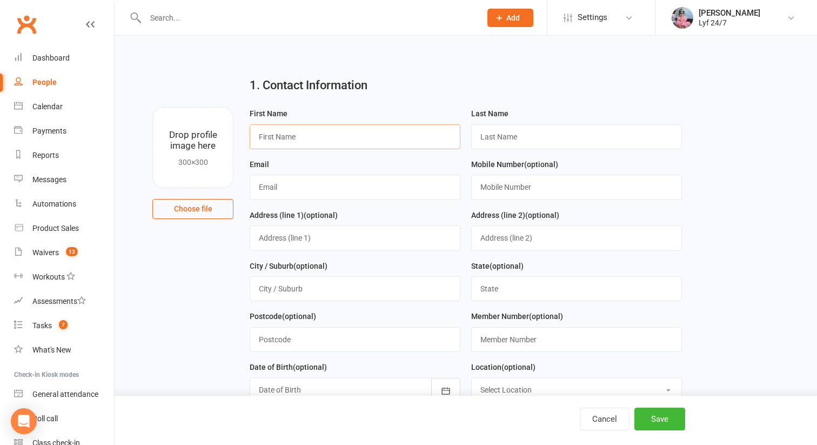
click at [327, 146] on input "text" at bounding box center [355, 136] width 211 height 25
paste input "[PERSON_NAME]"
click at [320, 138] on input "[PERSON_NAME]" at bounding box center [355, 136] width 211 height 25
type input "Abishan"
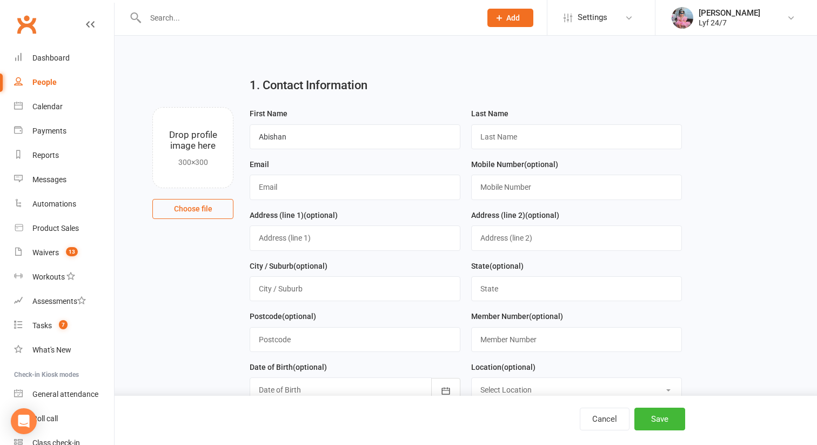
click at [517, 122] on div "Last Name" at bounding box center [576, 128] width 211 height 42
click at [512, 131] on input "text" at bounding box center [576, 136] width 211 height 25
paste input "Parameswaran"
type input "Parameswaran"
click at [505, 186] on input "text" at bounding box center [576, 186] width 211 height 25
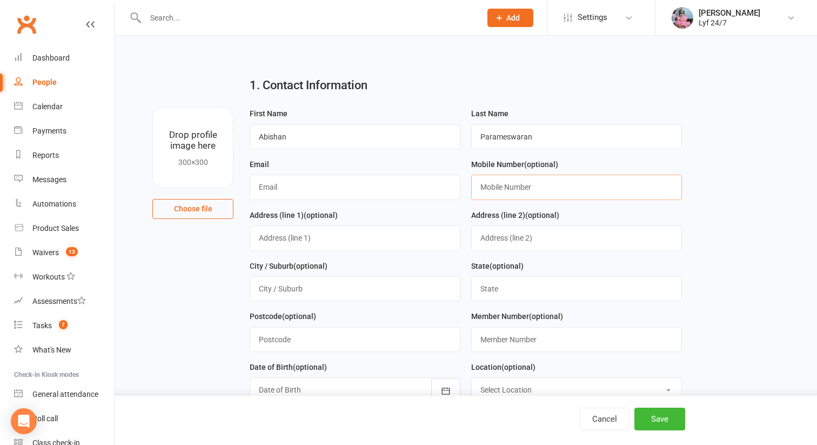
paste input "428299875"
click at [482, 187] on input "428299875" at bounding box center [576, 186] width 211 height 25
type input "0428299875"
click at [282, 186] on input "text" at bounding box center [355, 186] width 211 height 25
paste input "[EMAIL_ADDRESS][DOMAIN_NAME]"
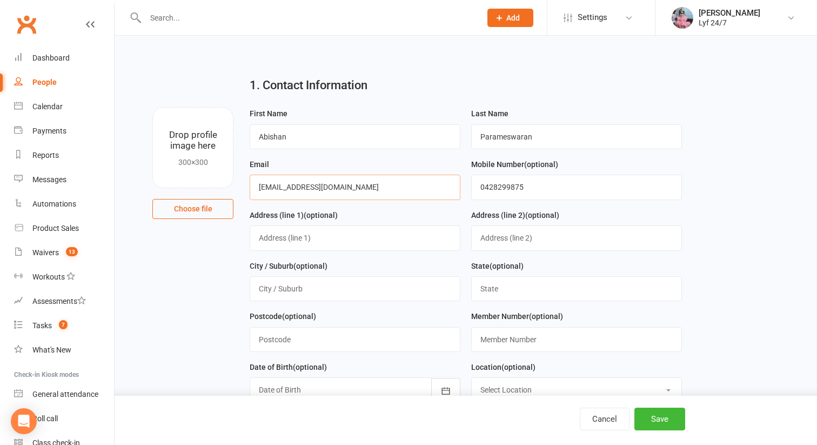
type input "[EMAIL_ADDRESS][DOMAIN_NAME]"
click at [325, 240] on input "text" at bounding box center [355, 237] width 211 height 25
paste input "[STREET_ADDRESS][PERSON_NAME]"
click at [276, 240] on input "[STREET_ADDRESS][PERSON_NAME]" at bounding box center [355, 237] width 211 height 25
type input "[STREET_ADDRESS][PERSON_NAME]"
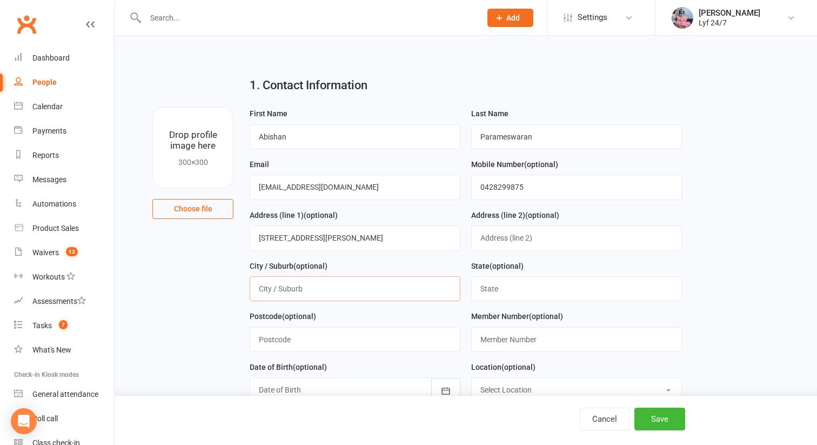
click at [326, 293] on input "text" at bounding box center [355, 288] width 211 height 25
type input "Doonside"
click at [314, 340] on input "text" at bounding box center [355, 339] width 211 height 25
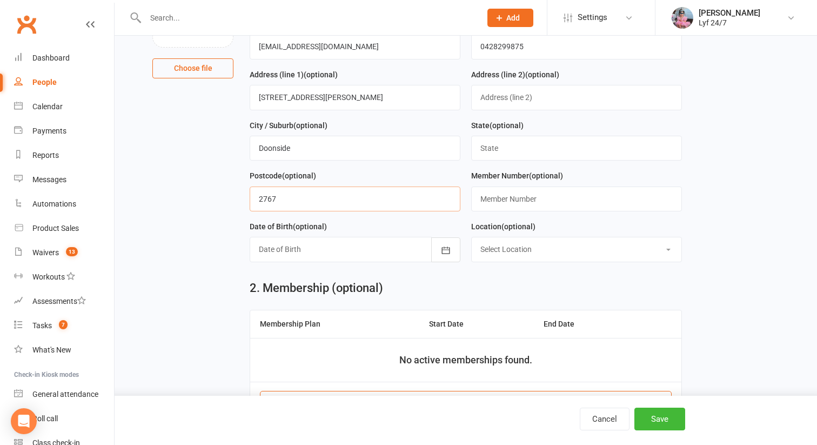
type input "2767"
click at [282, 241] on div at bounding box center [355, 249] width 211 height 25
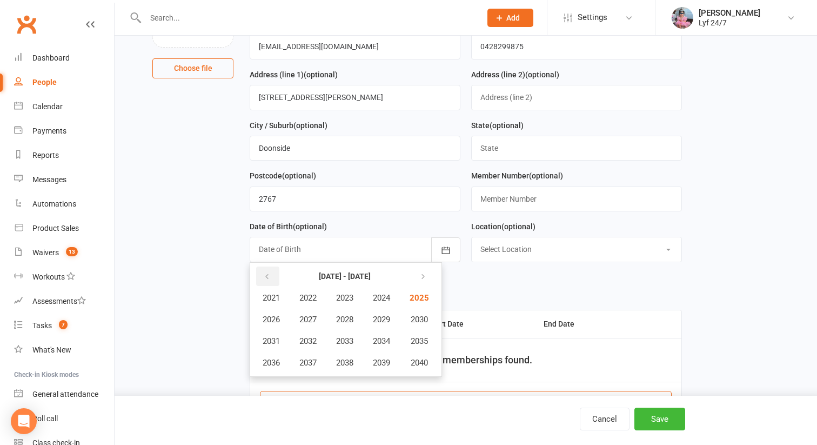
click at [271, 268] on button "button" at bounding box center [267, 275] width 23 height 19
click at [351, 362] on span "1998" at bounding box center [344, 363] width 17 height 10
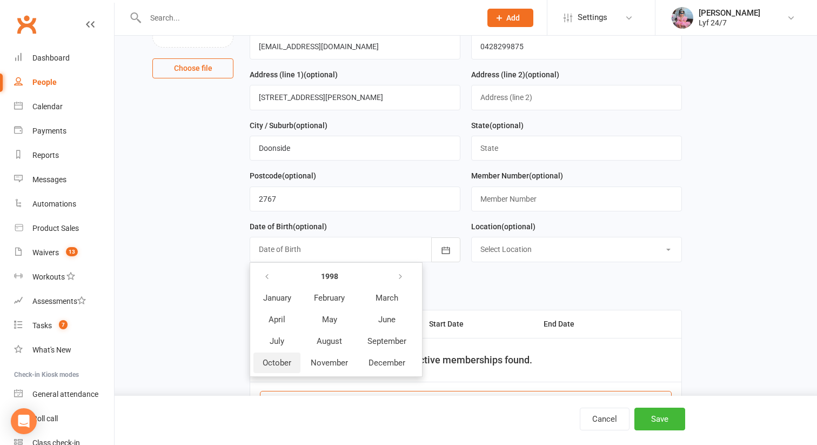
click at [295, 359] on button "October" at bounding box center [276, 362] width 47 height 21
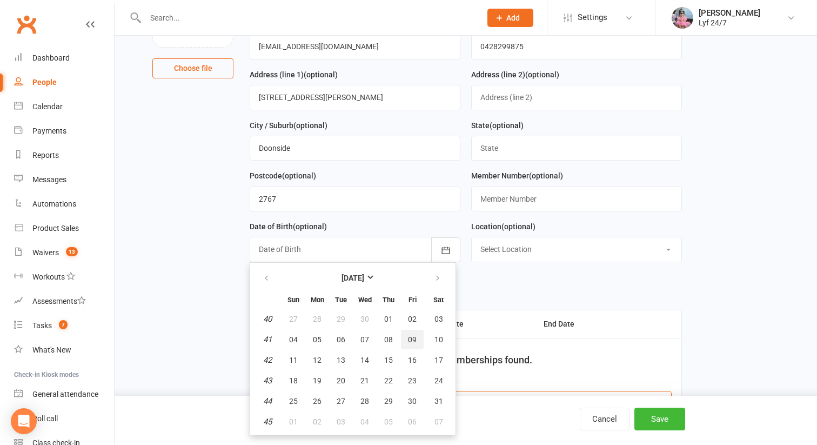
click at [417, 340] on button "09" at bounding box center [412, 339] width 23 height 19
type input "[DATE]"
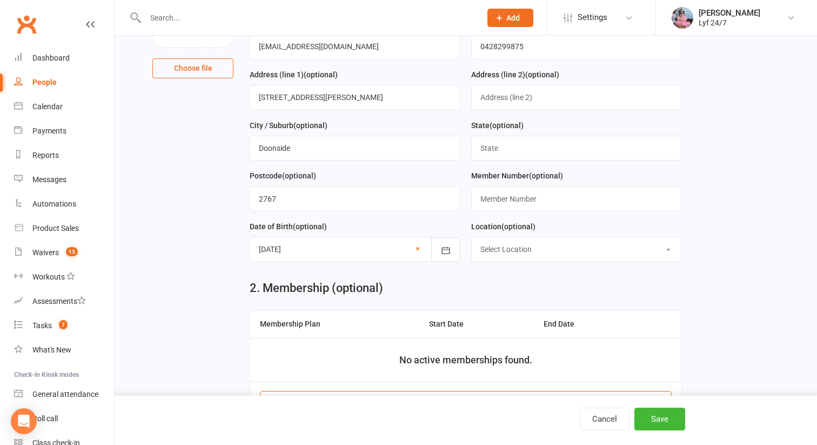
click at [523, 252] on select "Select Location [GEOGRAPHIC_DATA] 24/7 Kogarah Lyf [GEOGRAPHIC_DATA]" at bounding box center [577, 249] width 210 height 24
select select "1"
click at [472, 239] on select "Select Location [GEOGRAPHIC_DATA] 24/7 Kogarah Lyf [GEOGRAPHIC_DATA]" at bounding box center [577, 249] width 210 height 24
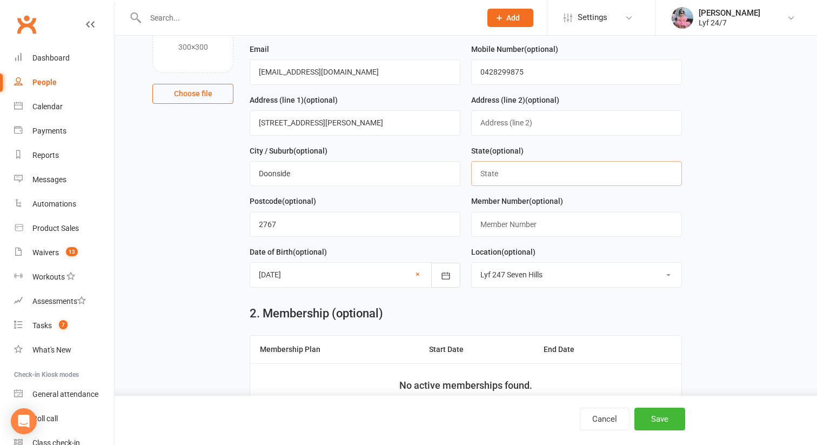
click at [492, 170] on input "text" at bounding box center [576, 173] width 211 height 25
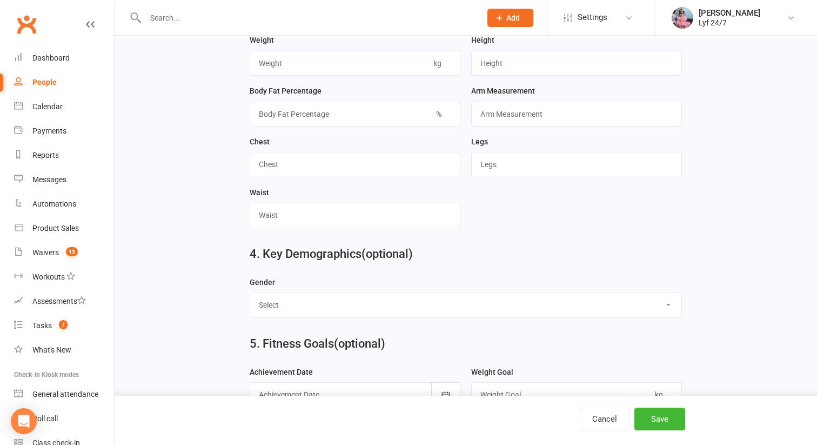
scroll to position [862, 0]
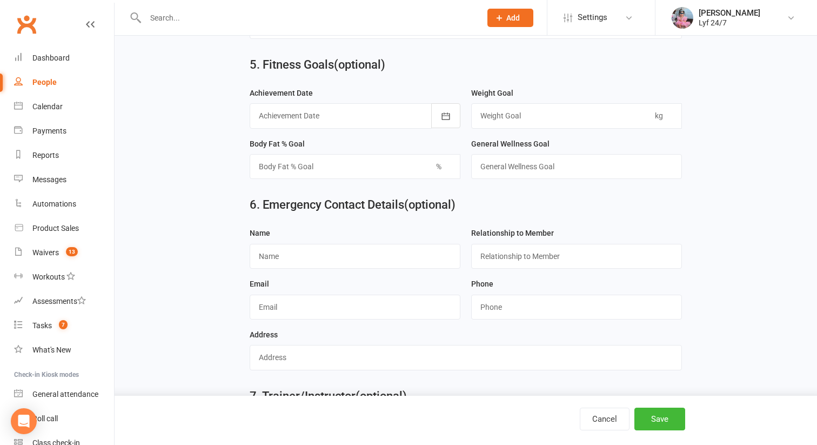
type input "[GEOGRAPHIC_DATA]"
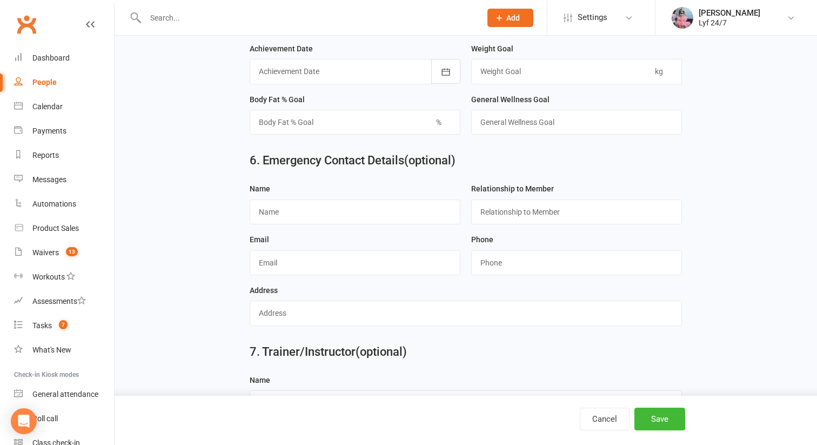
scroll to position [950, 0]
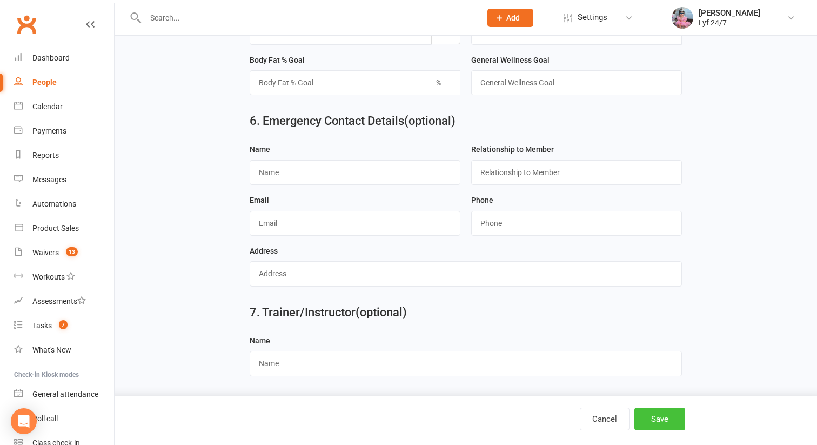
click at [668, 414] on button "Save" at bounding box center [659, 418] width 51 height 23
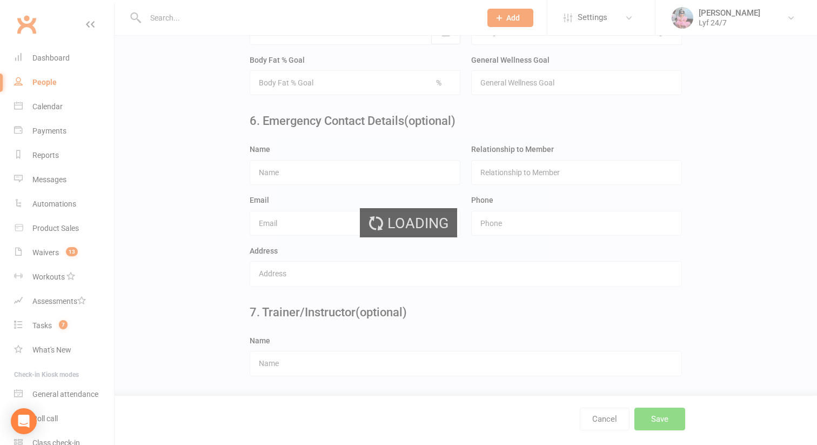
scroll to position [0, 0]
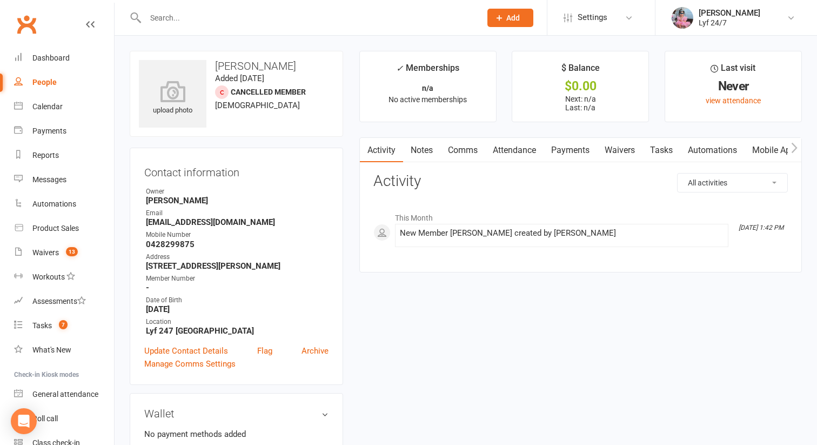
click at [233, 17] on input "text" at bounding box center [307, 17] width 331 height 15
paste input "Kasius Pihema"
type input "Kasius Pihema"
click at [498, 14] on icon at bounding box center [499, 18] width 10 height 10
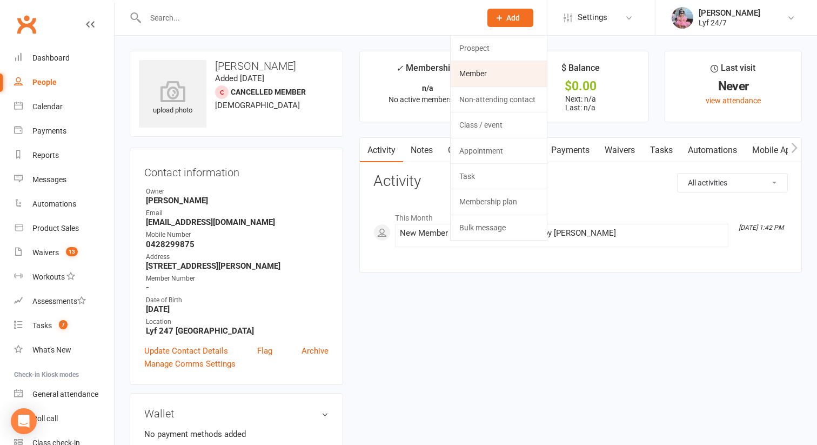
click at [501, 68] on link "Member" at bounding box center [499, 73] width 96 height 25
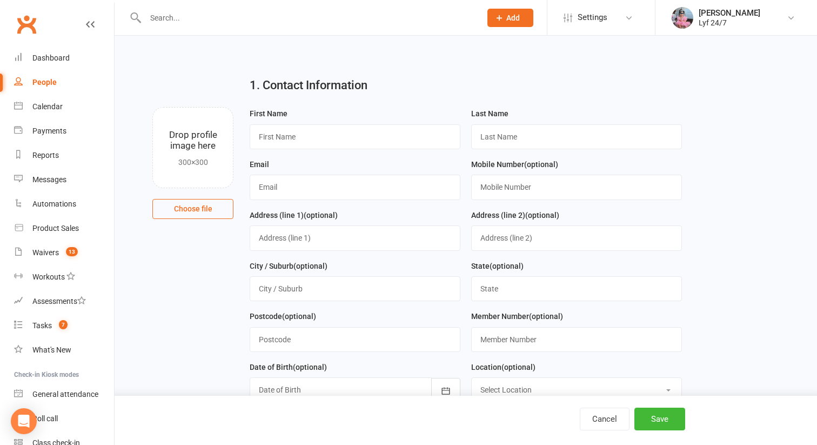
click at [417, 165] on div "Email" at bounding box center [355, 179] width 211 height 42
click at [404, 152] on div "First Name" at bounding box center [354, 132] width 221 height 51
click at [387, 143] on input "text" at bounding box center [355, 136] width 211 height 25
paste input "Kasius Pihema"
click at [295, 139] on input "Kasius Pihema" at bounding box center [355, 136] width 211 height 25
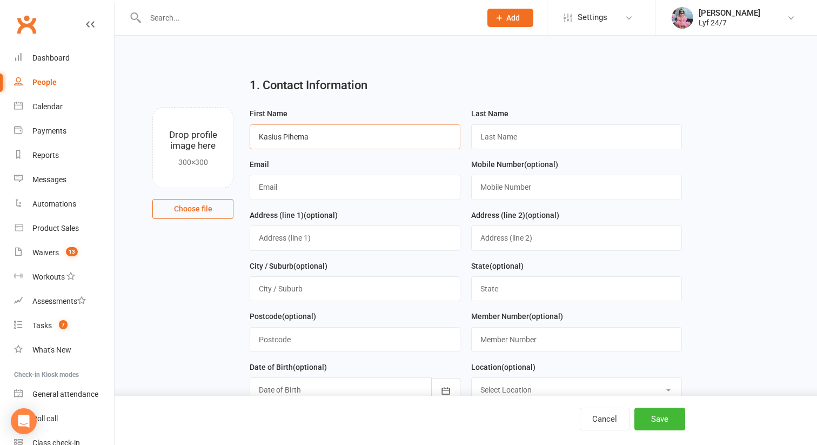
click at [295, 139] on input "Kasius Pihema" at bounding box center [355, 136] width 211 height 25
type input "Kasius"
click at [548, 149] on div "Last Name" at bounding box center [576, 132] width 221 height 51
click at [539, 140] on input "text" at bounding box center [576, 136] width 211 height 25
paste input "Pihema"
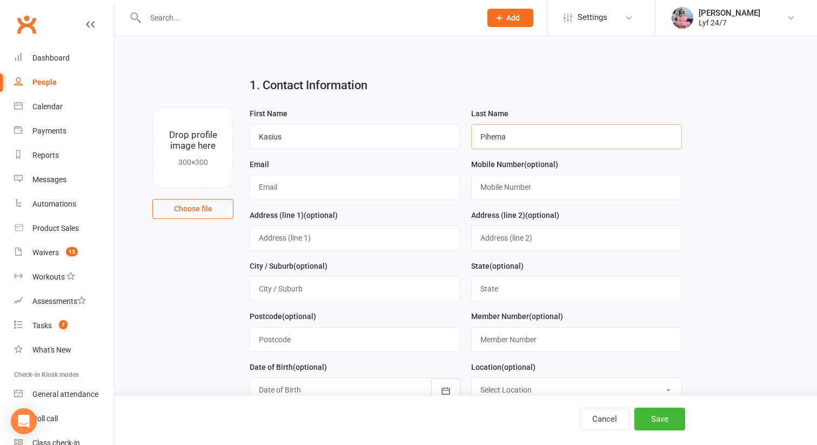
type input "Pihema"
click at [510, 192] on input "text" at bounding box center [576, 186] width 211 height 25
paste input "0466886003"
type input "0466886003"
click at [281, 236] on input "text" at bounding box center [355, 237] width 211 height 25
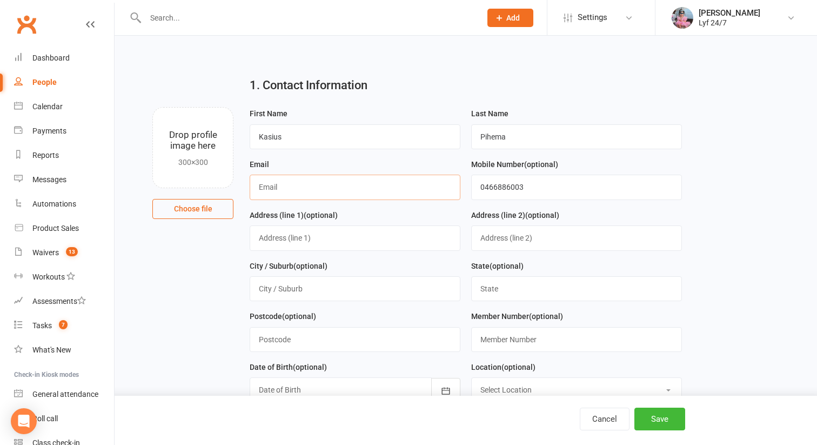
click at [273, 189] on input "text" at bounding box center [355, 186] width 211 height 25
paste input "[EMAIL_ADDRESS][DOMAIN_NAME]"
type input "[EMAIL_ADDRESS][DOMAIN_NAME]"
click at [284, 243] on input "text" at bounding box center [355, 237] width 211 height 25
paste input "[STREET_ADDRESS][PERSON_NAME]"
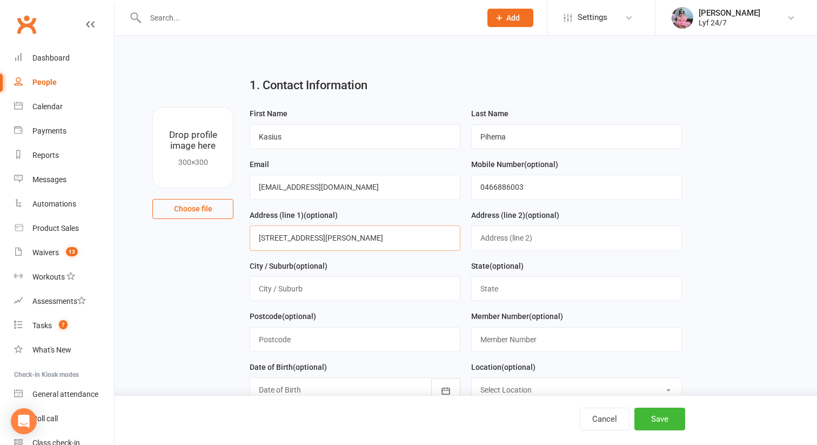
click at [275, 238] on input "[STREET_ADDRESS][PERSON_NAME]" at bounding box center [355, 237] width 211 height 25
click at [303, 241] on input "[STREET_ADDRESS][PERSON_NAME]" at bounding box center [355, 237] width 211 height 25
click at [316, 241] on input "[STREET_ADDRESS][PERSON_NAME]" at bounding box center [355, 237] width 211 height 25
type input "24 [PERSON_NAME] ST"
click at [304, 355] on div "Postcode (optional)" at bounding box center [354, 335] width 221 height 51
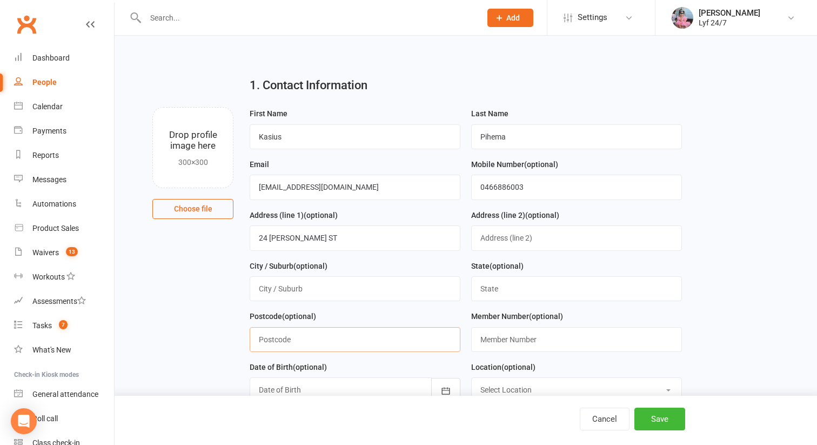
click at [301, 344] on input "text" at bounding box center [355, 339] width 211 height 25
type input "2146"
click at [496, 295] on input "text" at bounding box center [576, 288] width 211 height 25
type input "B"
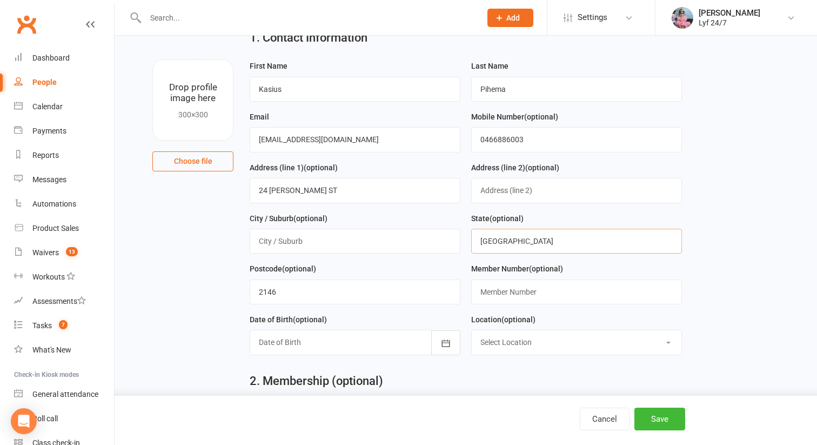
scroll to position [152, 0]
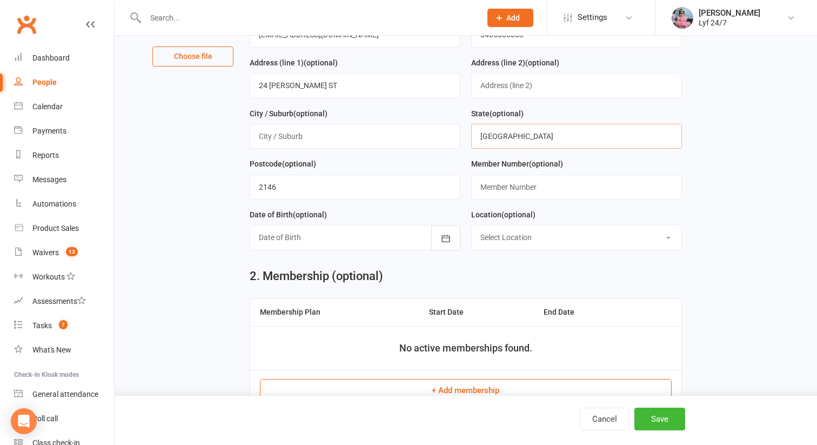
type input "[GEOGRAPHIC_DATA]"
click at [352, 246] on div at bounding box center [355, 237] width 211 height 25
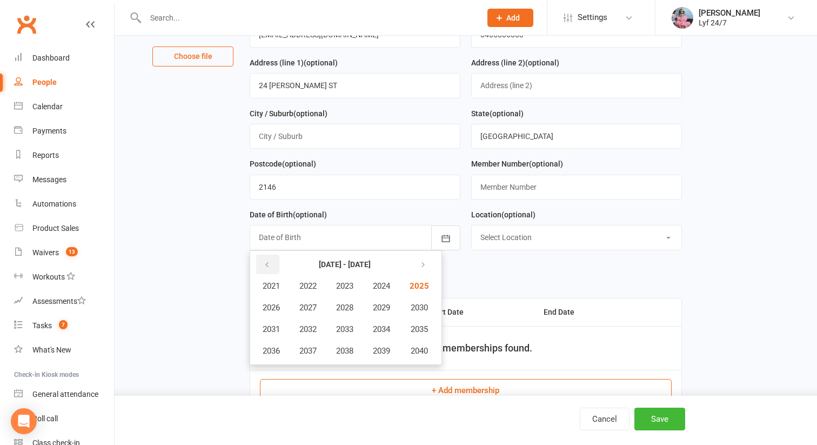
click at [268, 267] on icon "button" at bounding box center [267, 264] width 8 height 9
click at [385, 314] on button "2009" at bounding box center [382, 307] width 36 height 21
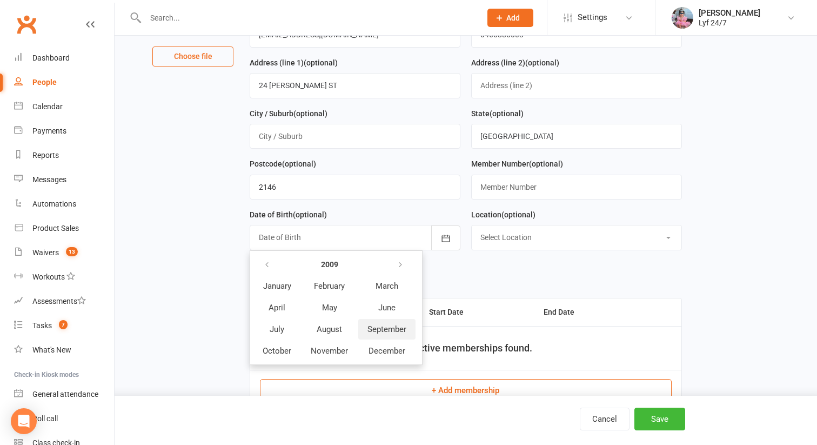
click at [377, 332] on span "September" at bounding box center [386, 329] width 39 height 10
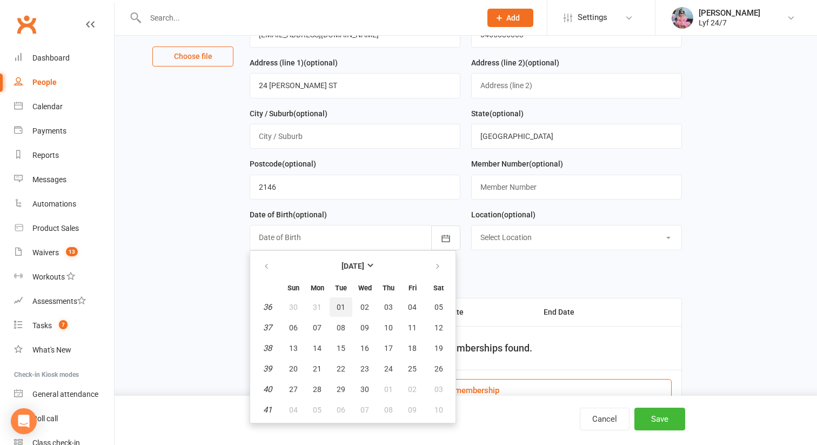
click at [336, 312] on button "01" at bounding box center [341, 306] width 23 height 19
type input "[DATE]"
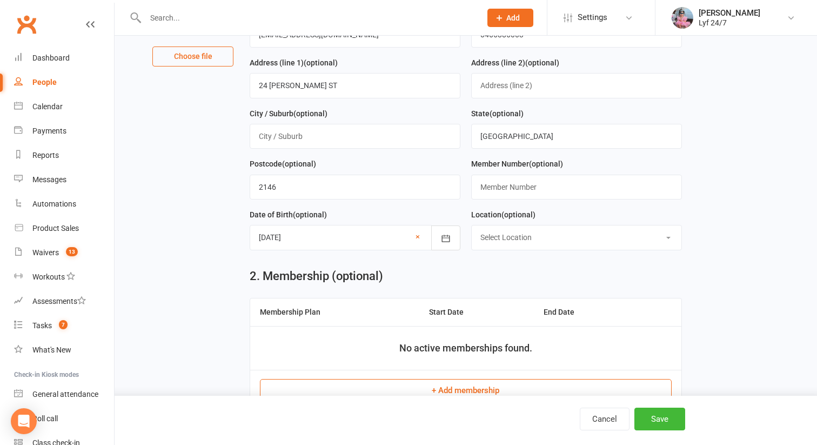
scroll to position [241, 0]
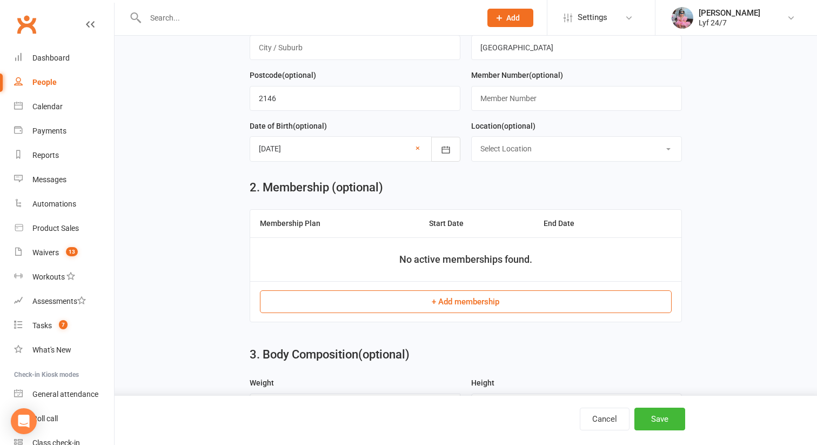
click at [552, 153] on select "Select Location [GEOGRAPHIC_DATA] 24/7 Kogarah Lyf [GEOGRAPHIC_DATA]" at bounding box center [577, 149] width 210 height 24
select select "1"
click at [472, 138] on select "Select Location [GEOGRAPHIC_DATA] 24/7 Kogarah Lyf [GEOGRAPHIC_DATA]" at bounding box center [577, 149] width 210 height 24
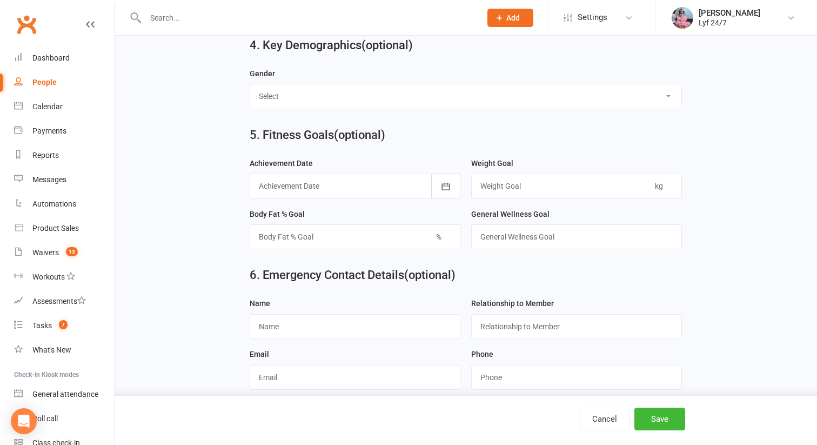
scroll to position [950, 0]
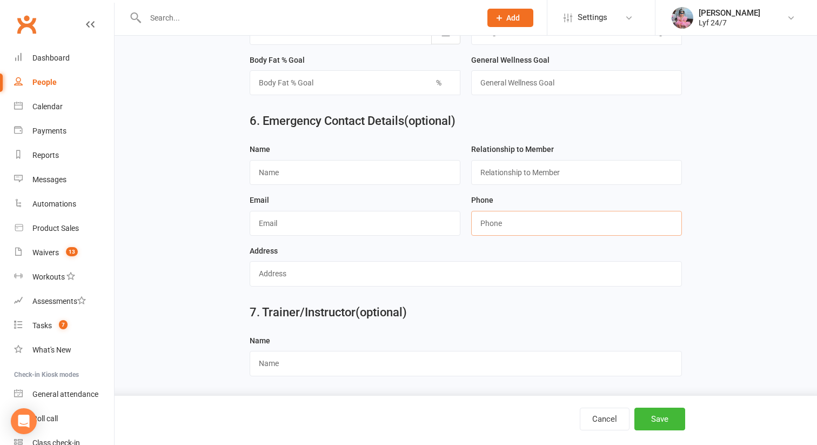
click at [488, 218] on input "string" at bounding box center [576, 223] width 211 height 25
paste input "0402197952"
type input "0402197952"
click at [279, 178] on input "text" at bounding box center [355, 172] width 211 height 25
type input "[PERSON_NAME]"
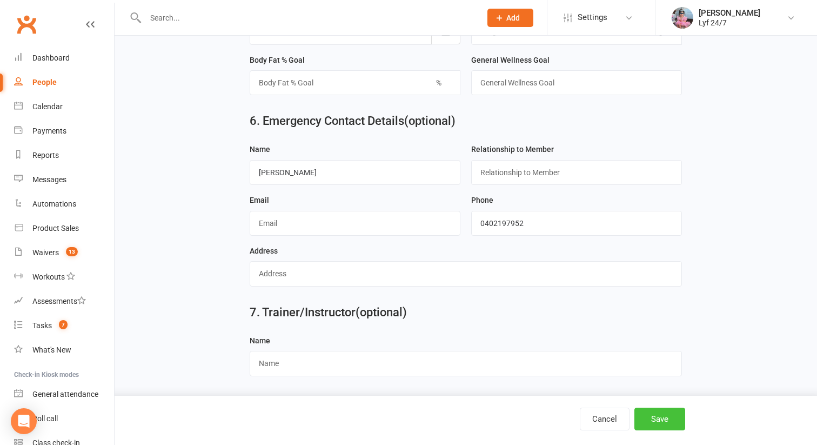
click at [635, 408] on button "Save" at bounding box center [659, 418] width 51 height 23
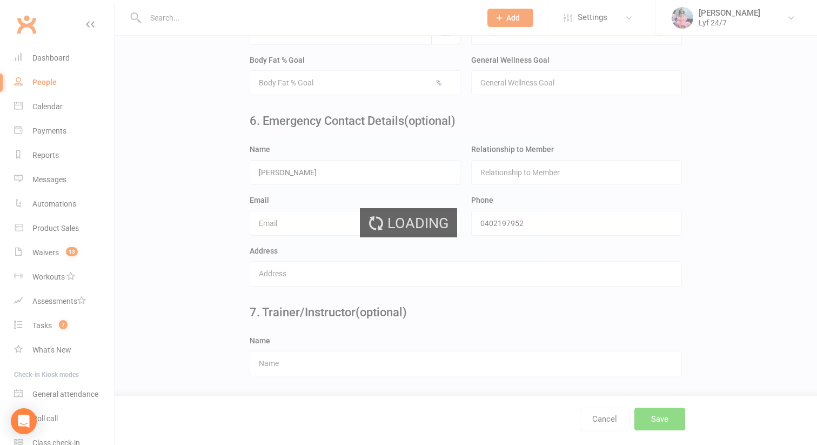
scroll to position [0, 0]
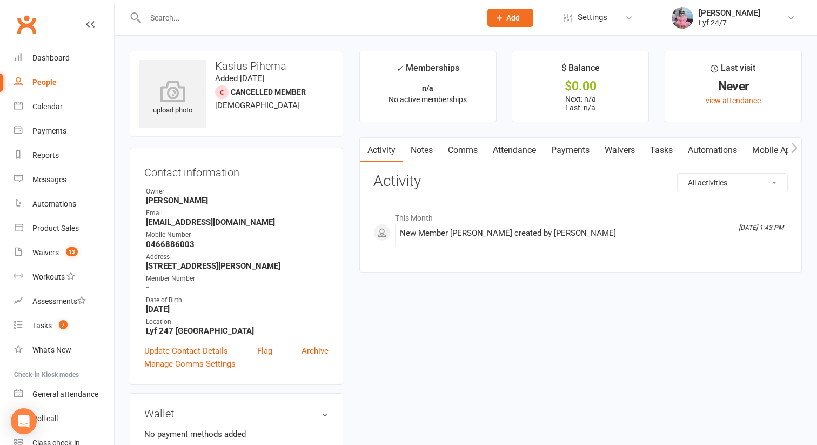
click at [208, 18] on input "text" at bounding box center [307, 17] width 331 height 15
paste input "[PERSON_NAME]"
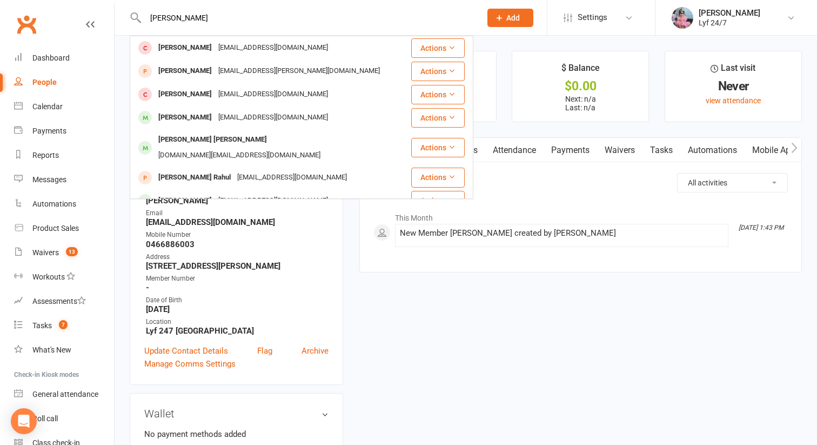
type input "[PERSON_NAME]"
click at [65, 48] on link "Dashboard" at bounding box center [64, 58] width 100 height 24
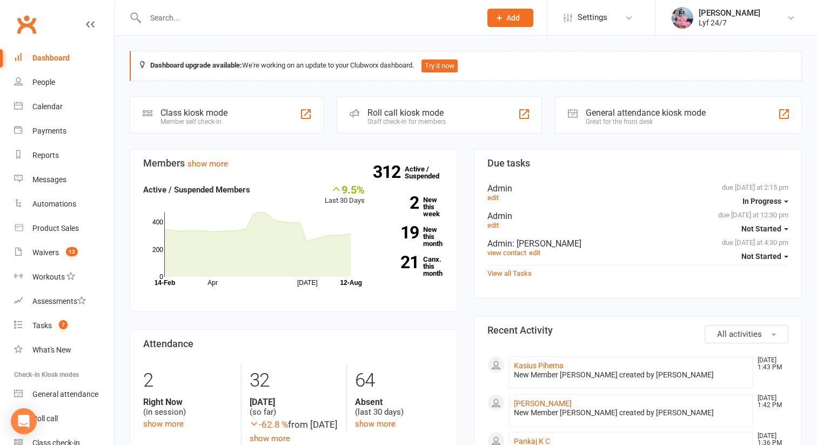
click at [209, 22] on input "text" at bounding box center [307, 17] width 331 height 15
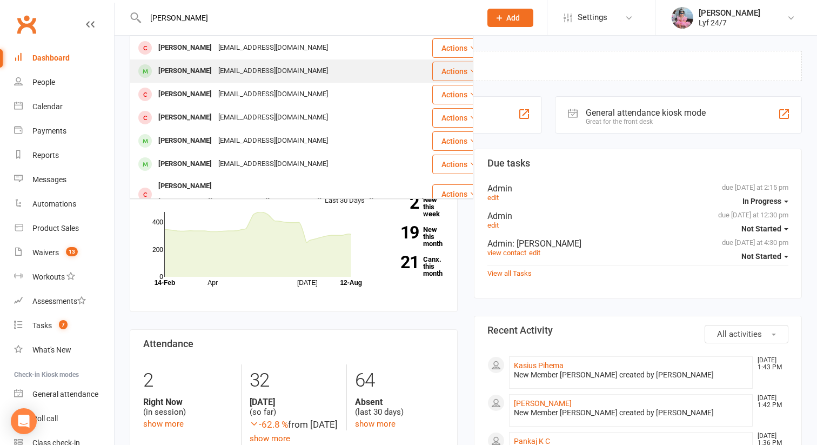
type input "[PERSON_NAME]"
click at [215, 64] on div "[EMAIL_ADDRESS][DOMAIN_NAME]" at bounding box center [273, 71] width 116 height 16
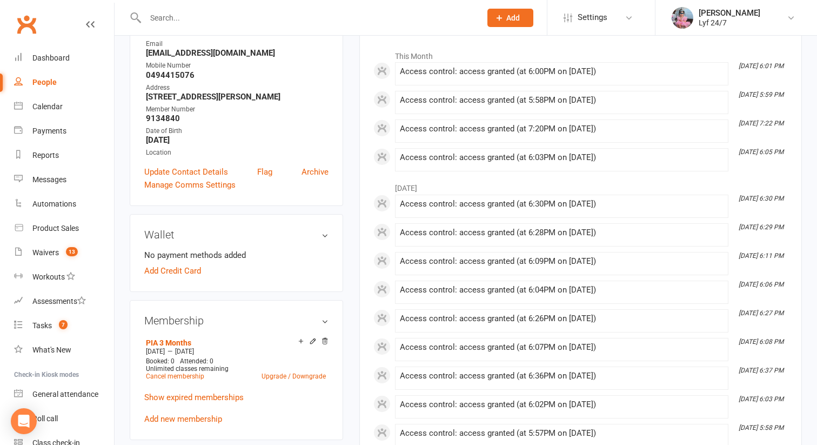
scroll to position [179, 0]
